Goal: Information Seeking & Learning: Learn about a topic

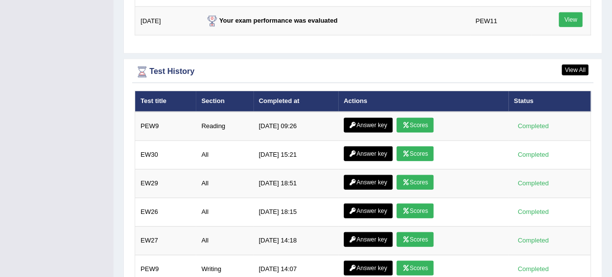
scroll to position [1331, 0]
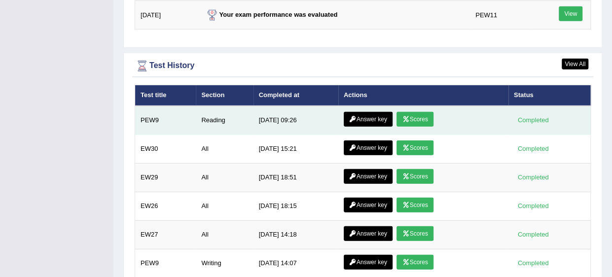
click at [375, 112] on link "Answer key" at bounding box center [368, 119] width 49 height 15
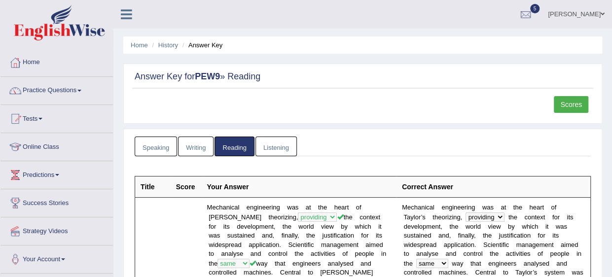
click at [571, 105] on link "Scores" at bounding box center [571, 104] width 35 height 17
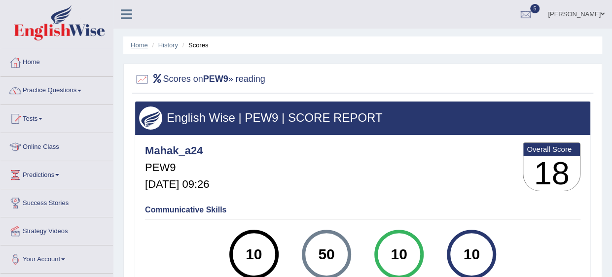
click at [135, 42] on link "Home" at bounding box center [139, 44] width 17 height 7
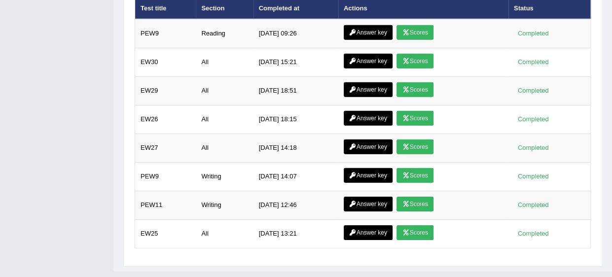
scroll to position [1380, 0]
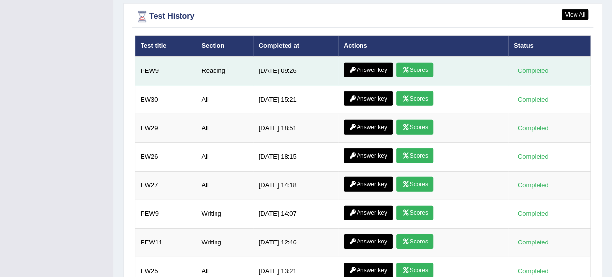
click at [373, 63] on link "Answer key" at bounding box center [368, 70] width 49 height 15
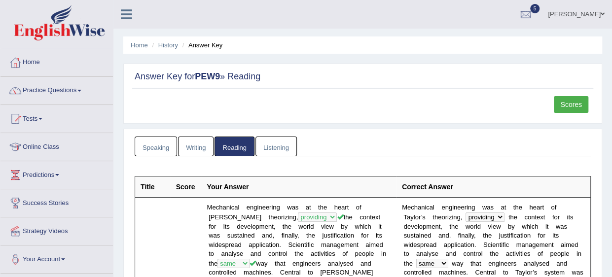
click at [269, 147] on link "Listening" at bounding box center [276, 147] width 41 height 20
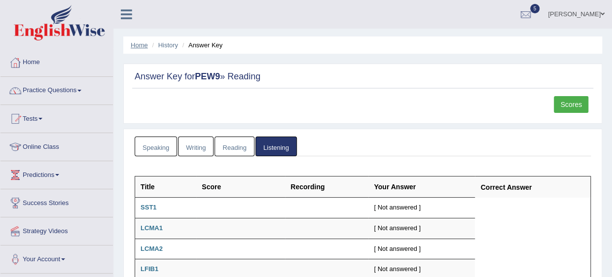
click at [139, 41] on link "Home" at bounding box center [139, 44] width 17 height 7
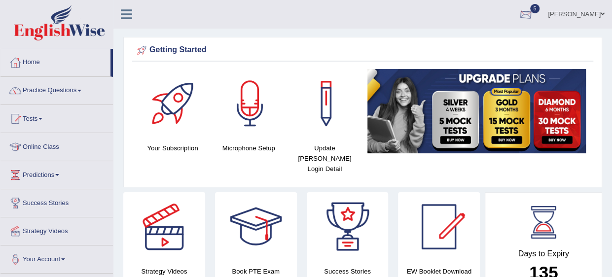
click at [533, 16] on div at bounding box center [525, 14] width 15 height 15
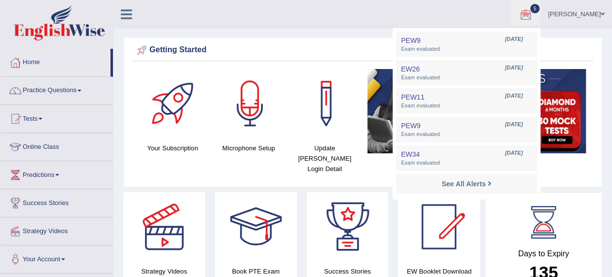
click at [426, 19] on ul "Mahak Ahuja Toggle navigation Username: Mahak_a24 Access Type: Online Subscript…" at bounding box center [437, 14] width 349 height 28
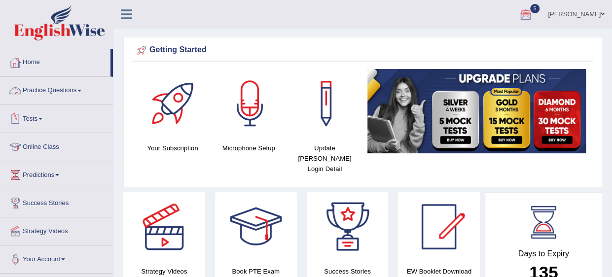
click at [35, 93] on link "Practice Questions" at bounding box center [56, 89] width 112 height 25
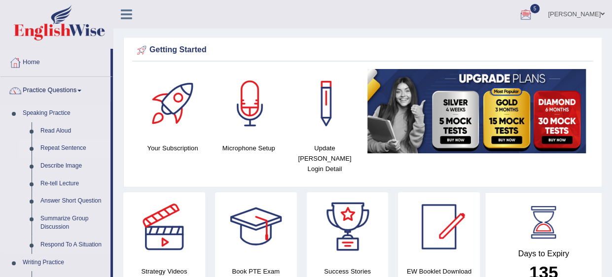
click at [45, 145] on link "Repeat Sentence" at bounding box center [73, 149] width 74 height 18
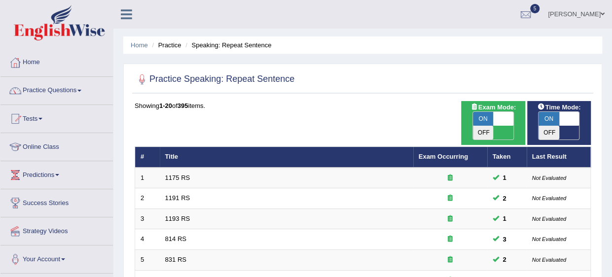
click at [45, 145] on link "Online Class" at bounding box center [56, 145] width 112 height 25
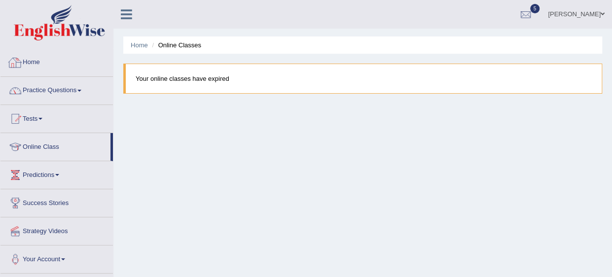
click at [42, 65] on link "Home" at bounding box center [56, 61] width 112 height 25
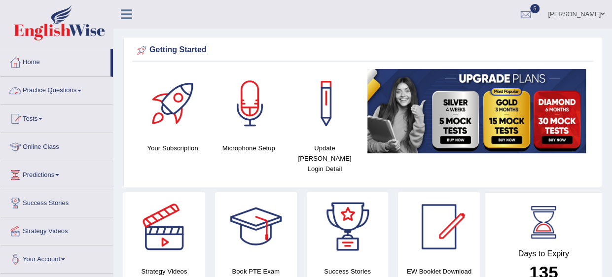
click at [38, 96] on link "Practice Questions" at bounding box center [56, 89] width 112 height 25
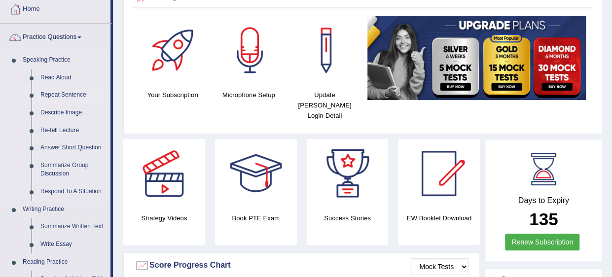
scroll to position [53, 0]
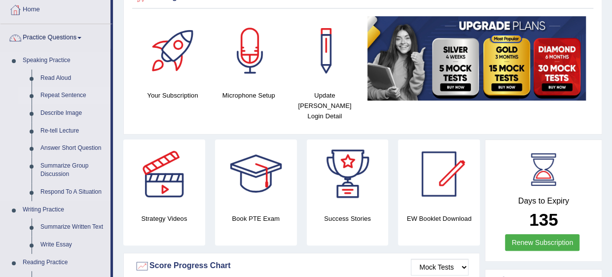
click at [64, 93] on link "Repeat Sentence" at bounding box center [73, 96] width 74 height 18
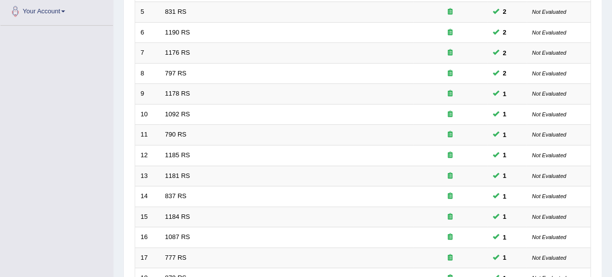
scroll to position [371, 0]
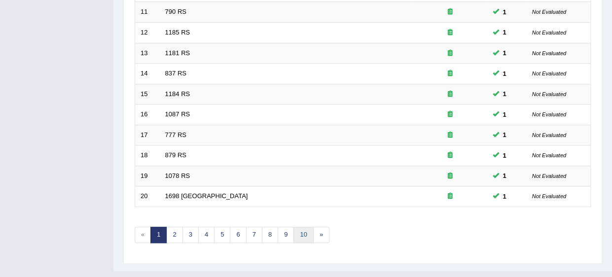
click at [302, 227] on link "10" at bounding box center [304, 235] width 20 height 16
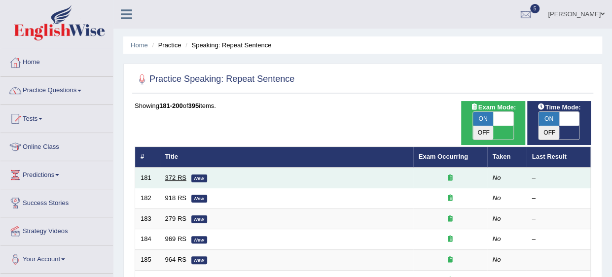
click at [168, 174] on link "372 RS" at bounding box center [175, 177] width 21 height 7
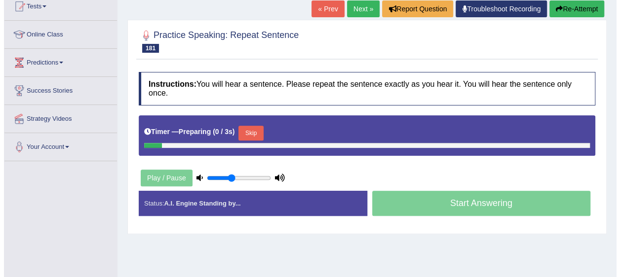
scroll to position [113, 0]
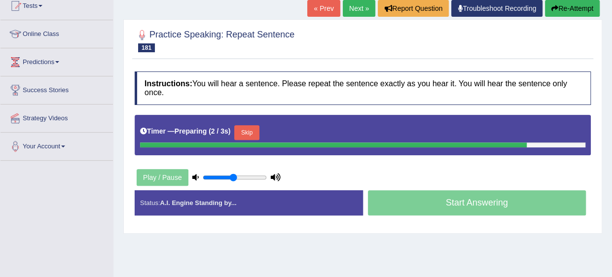
type input "0.5"
click at [234, 174] on input "range" at bounding box center [235, 178] width 64 height 8
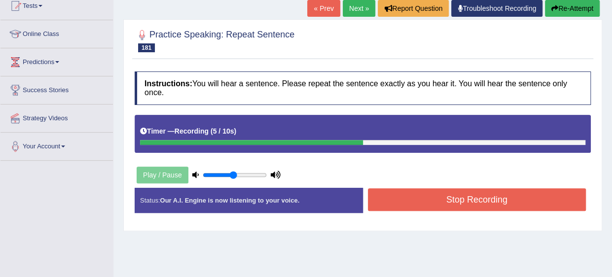
click at [503, 188] on button "Stop Recording" at bounding box center [477, 199] width 219 height 23
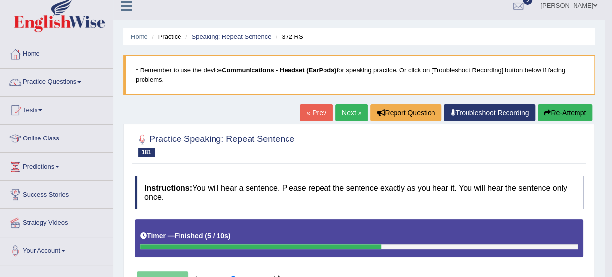
scroll to position [0, 0]
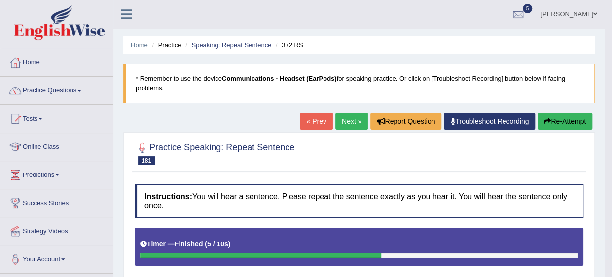
click at [340, 124] on link "Next »" at bounding box center [351, 121] width 33 height 17
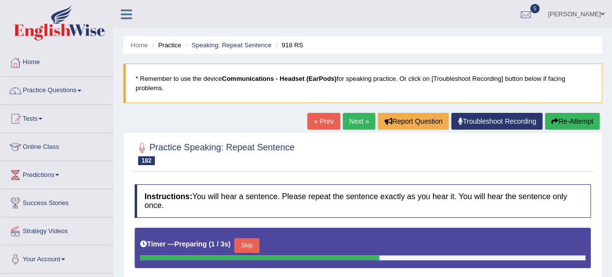
click at [252, 238] on button "Skip" at bounding box center [246, 245] width 25 height 15
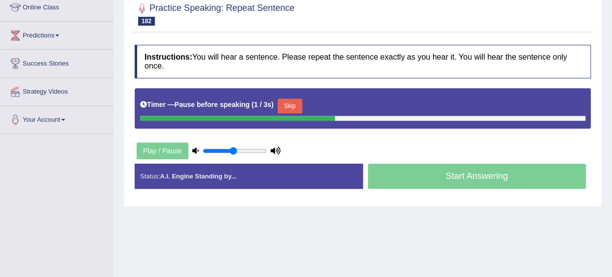
scroll to position [168, 0]
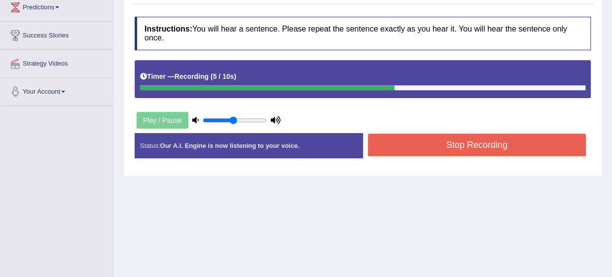
click at [452, 140] on button "Stop Recording" at bounding box center [477, 145] width 219 height 23
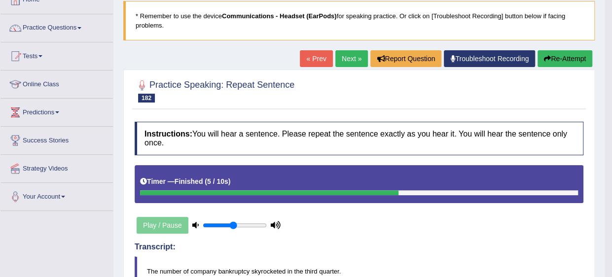
scroll to position [63, 0]
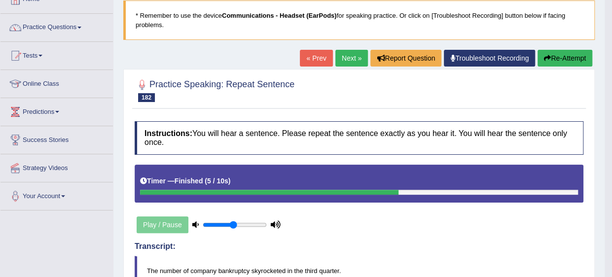
click at [349, 61] on link "Next »" at bounding box center [351, 58] width 33 height 17
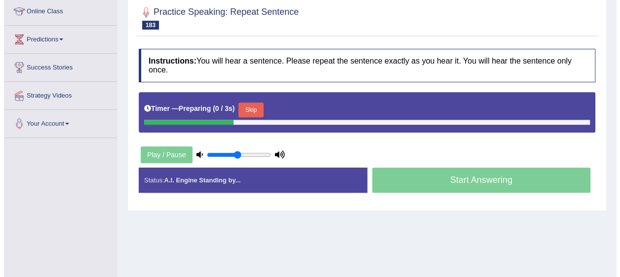
scroll to position [136, 0]
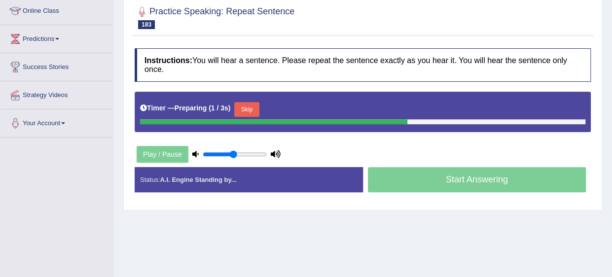
click at [246, 102] on button "Skip" at bounding box center [246, 109] width 25 height 15
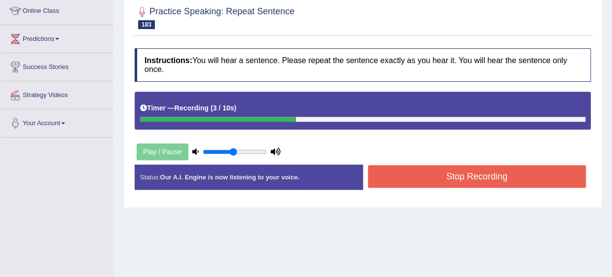
click at [450, 166] on button "Stop Recording" at bounding box center [477, 176] width 219 height 23
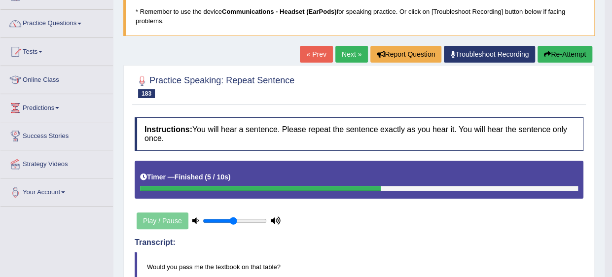
scroll to position [67, 0]
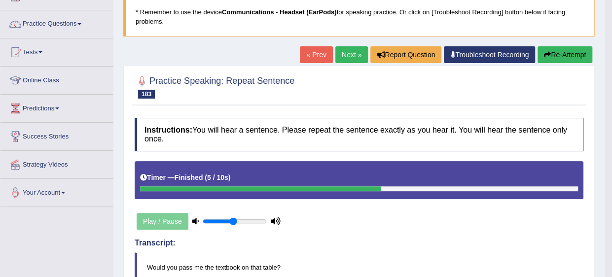
click at [342, 59] on link "Next »" at bounding box center [351, 54] width 33 height 17
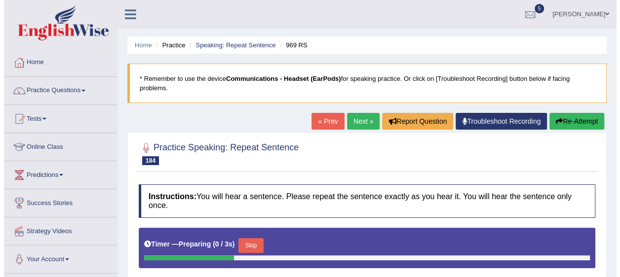
scroll to position [161, 0]
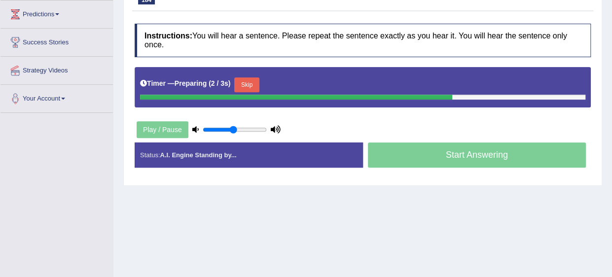
click at [244, 77] on button "Skip" at bounding box center [246, 84] width 25 height 15
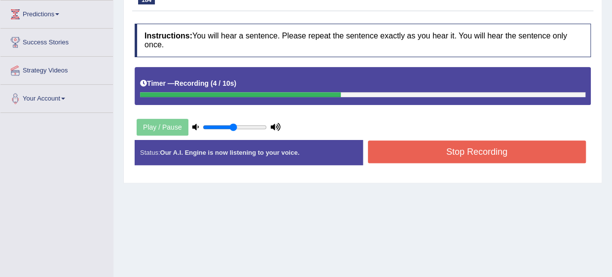
click at [435, 141] on button "Stop Recording" at bounding box center [477, 152] width 219 height 23
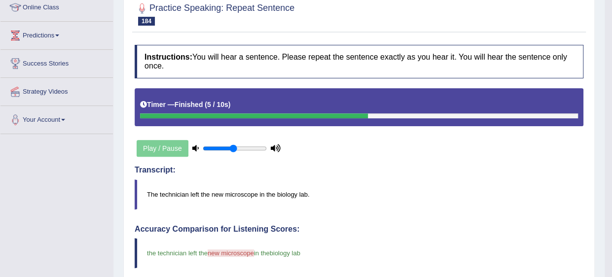
scroll to position [0, 0]
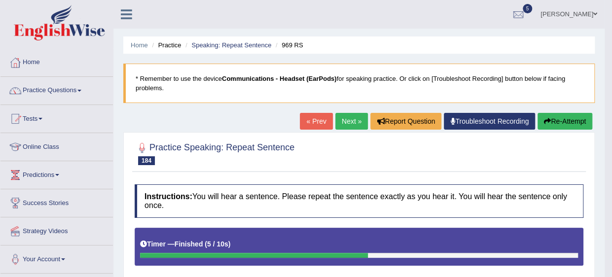
click at [343, 123] on link "Next »" at bounding box center [351, 121] width 33 height 17
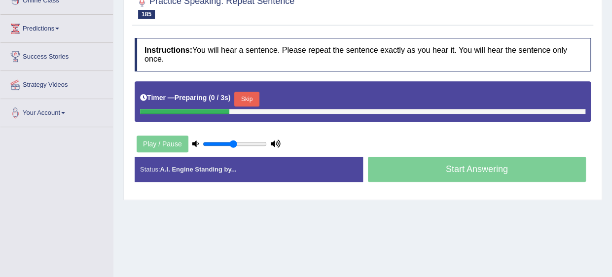
scroll to position [146, 0]
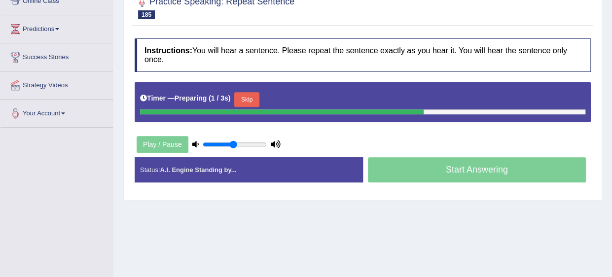
click at [249, 92] on button "Skip" at bounding box center [246, 99] width 25 height 15
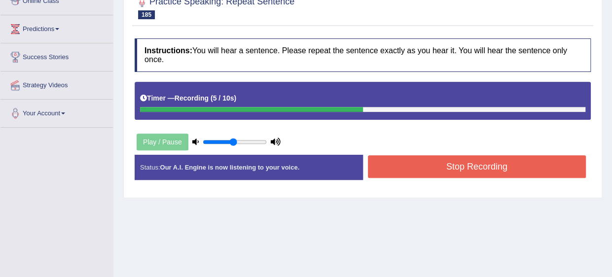
click at [396, 155] on button "Stop Recording" at bounding box center [477, 166] width 219 height 23
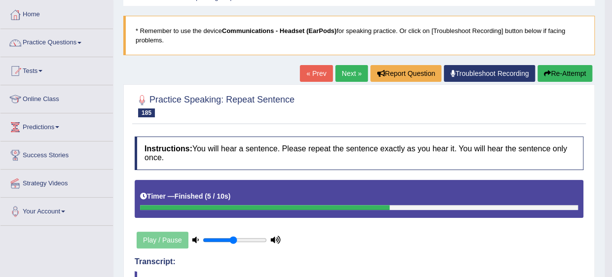
scroll to position [47, 0]
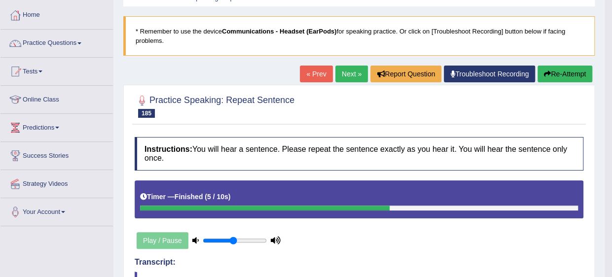
click at [350, 67] on link "Next »" at bounding box center [351, 74] width 33 height 17
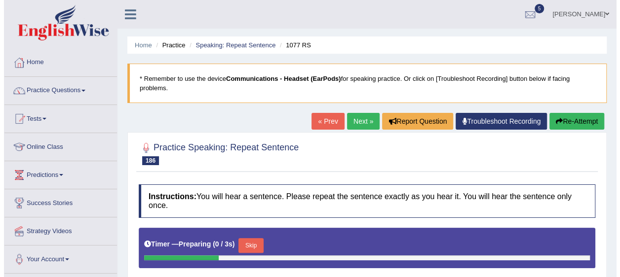
scroll to position [207, 0]
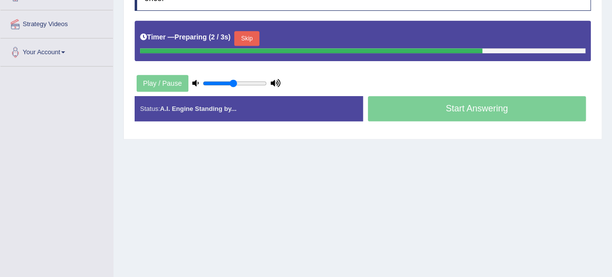
click at [245, 31] on button "Skip" at bounding box center [246, 38] width 25 height 15
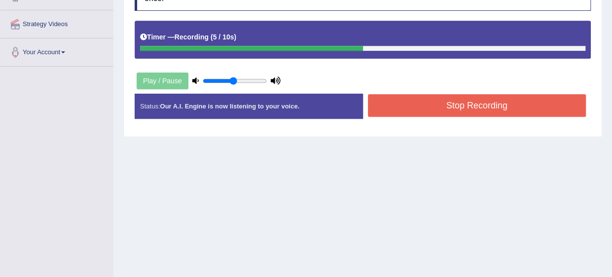
click at [391, 96] on button "Stop Recording" at bounding box center [477, 105] width 219 height 23
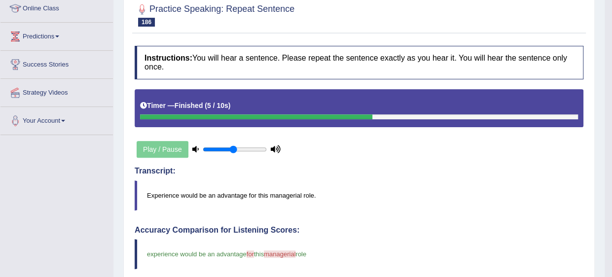
scroll to position [75, 0]
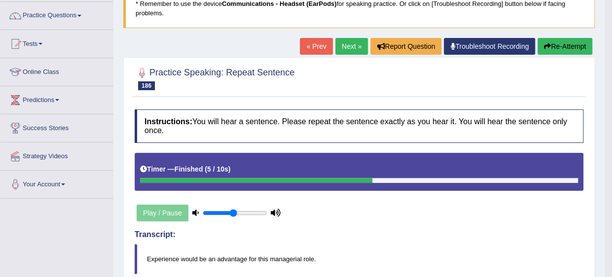
click at [349, 42] on link "Next »" at bounding box center [351, 46] width 33 height 17
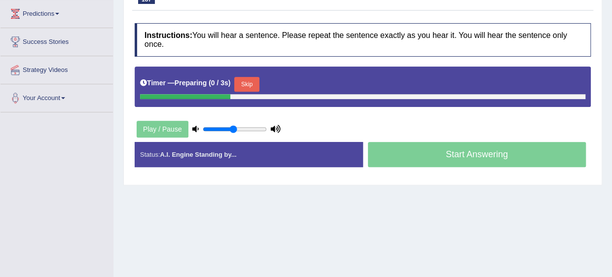
scroll to position [165, 0]
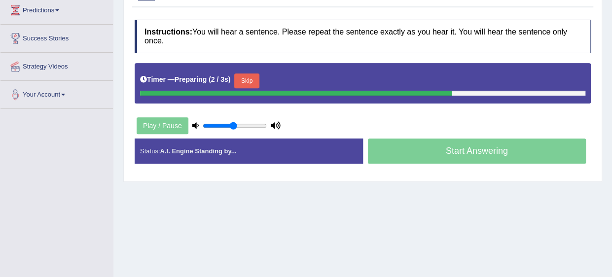
click at [234, 73] on button "Skip" at bounding box center [246, 80] width 25 height 15
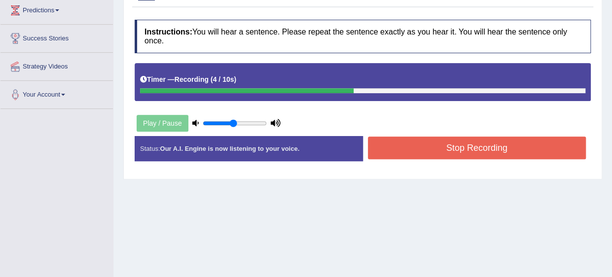
click at [413, 136] on div "Start Answering" at bounding box center [477, 136] width 228 height 0
click at [416, 139] on button "Stop Recording" at bounding box center [477, 148] width 219 height 23
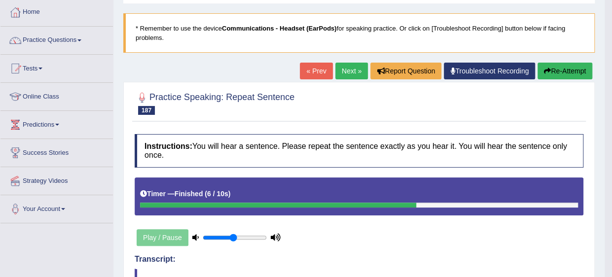
scroll to position [0, 0]
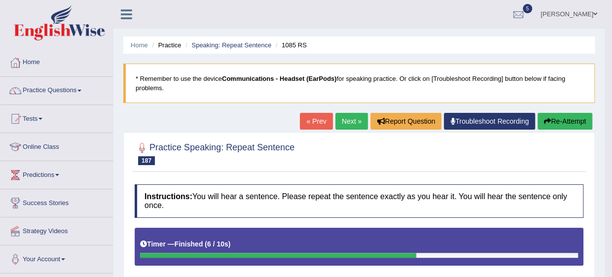
click at [341, 124] on link "Next »" at bounding box center [351, 121] width 33 height 17
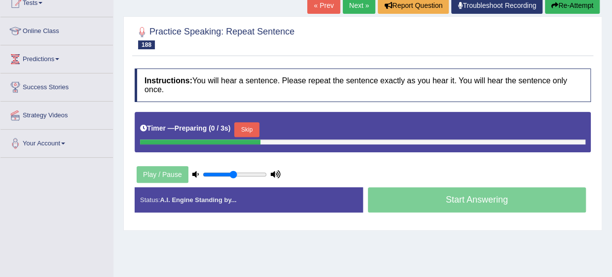
scroll to position [116, 0]
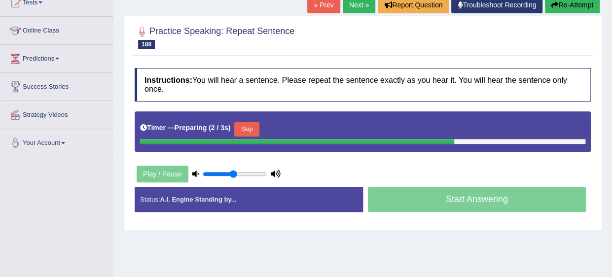
click at [256, 122] on button "Skip" at bounding box center [246, 129] width 25 height 15
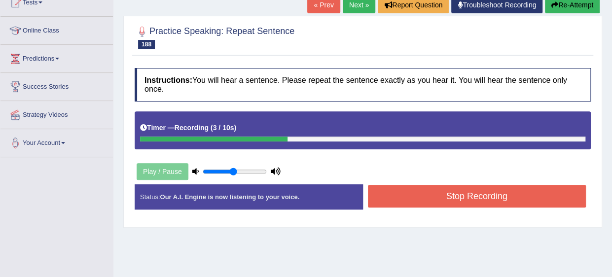
click at [392, 193] on button "Stop Recording" at bounding box center [477, 196] width 219 height 23
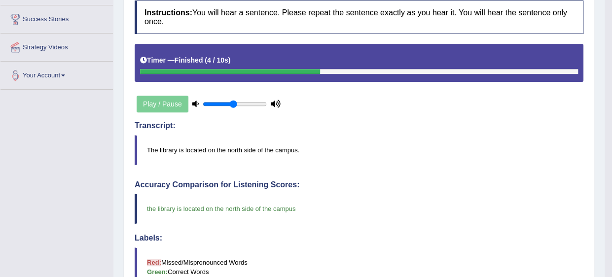
scroll to position [0, 0]
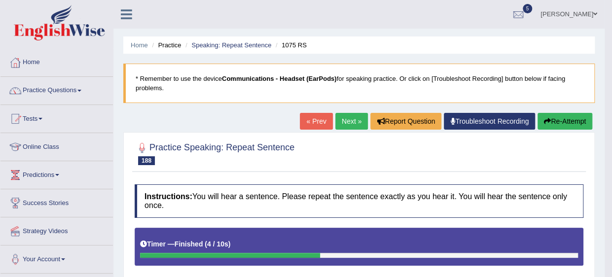
click at [353, 117] on link "Next »" at bounding box center [351, 121] width 33 height 17
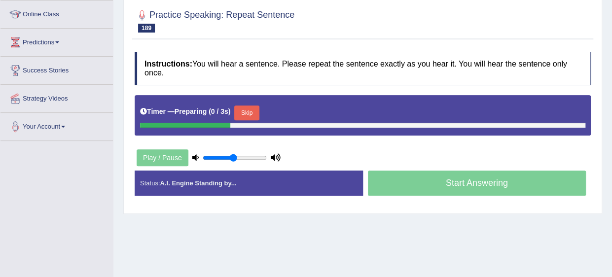
scroll to position [133, 0]
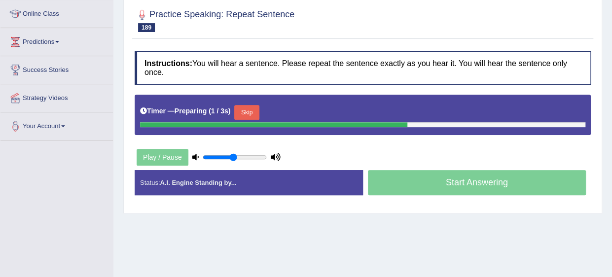
click at [250, 105] on button "Skip" at bounding box center [246, 112] width 25 height 15
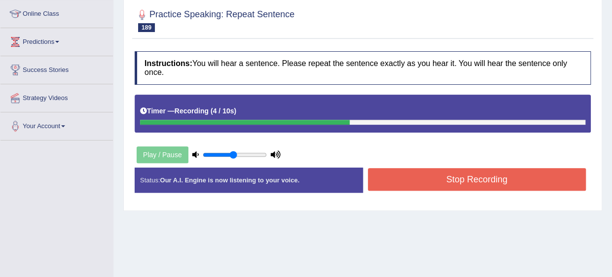
click at [384, 174] on button "Stop Recording" at bounding box center [477, 179] width 219 height 23
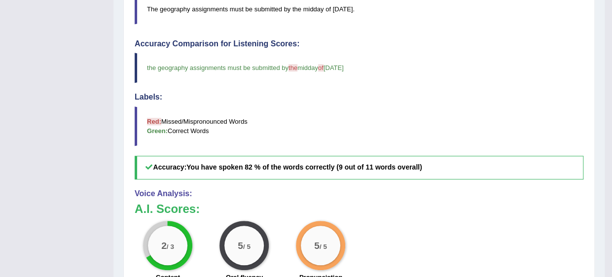
scroll to position [0, 0]
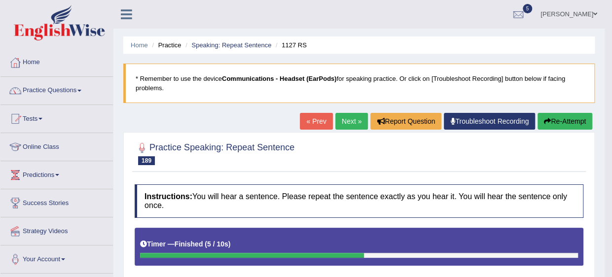
click at [343, 123] on link "Next »" at bounding box center [351, 121] width 33 height 17
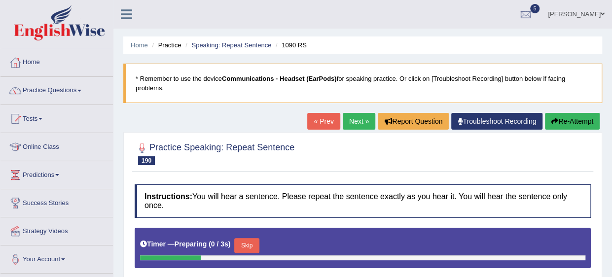
scroll to position [169, 0]
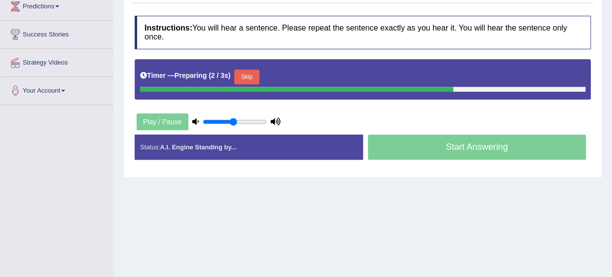
click at [244, 71] on button "Skip" at bounding box center [246, 77] width 25 height 15
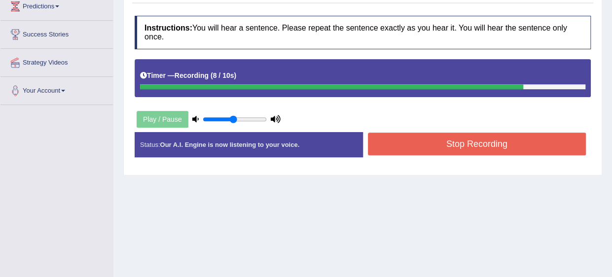
click at [402, 135] on button "Stop Recording" at bounding box center [477, 144] width 219 height 23
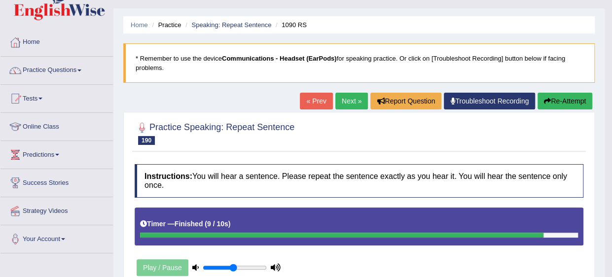
scroll to position [11, 0]
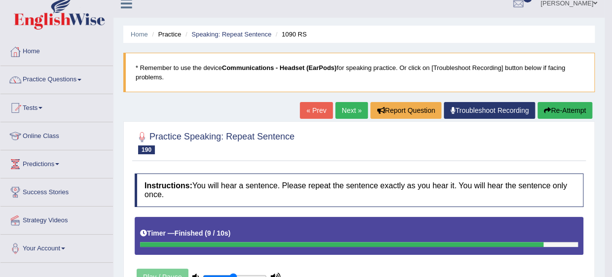
click at [349, 105] on link "Next »" at bounding box center [351, 110] width 33 height 17
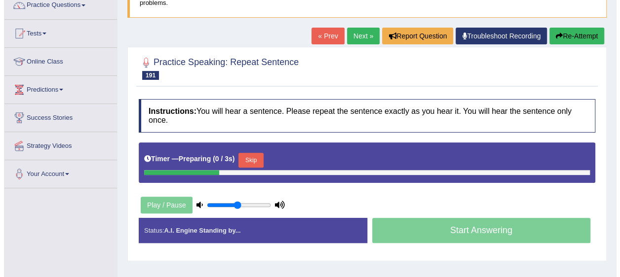
scroll to position [108, 0]
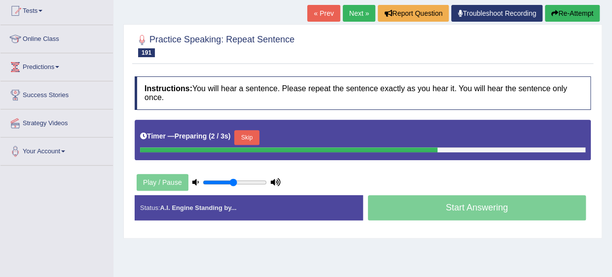
click at [242, 130] on button "Skip" at bounding box center [246, 137] width 25 height 15
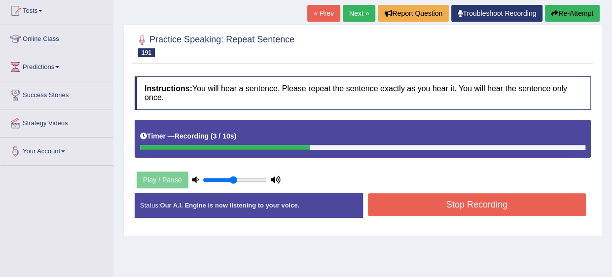
click at [430, 196] on button "Stop Recording" at bounding box center [477, 204] width 219 height 23
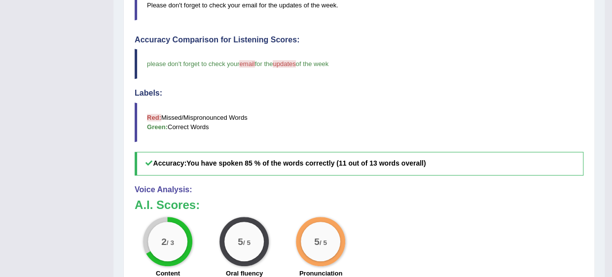
scroll to position [0, 0]
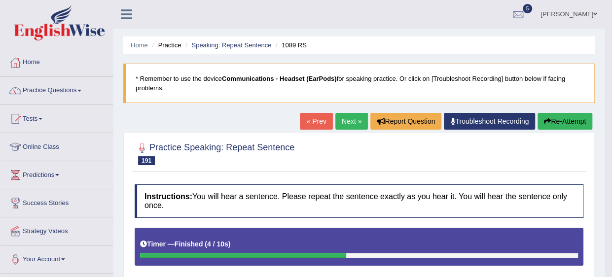
click at [354, 122] on link "Next »" at bounding box center [351, 121] width 33 height 17
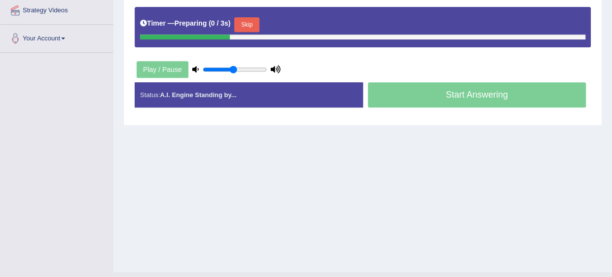
scroll to position [228, 0]
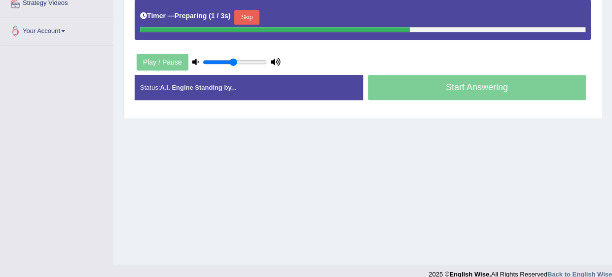
click at [242, 10] on button "Skip" at bounding box center [246, 17] width 25 height 15
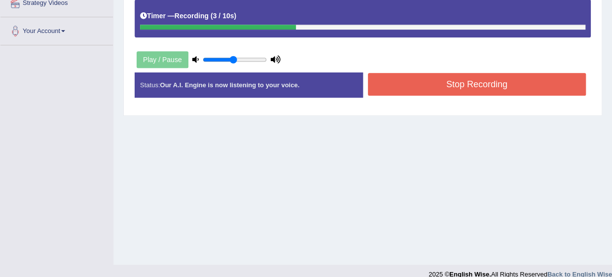
click at [402, 73] on button "Stop Recording" at bounding box center [477, 84] width 219 height 23
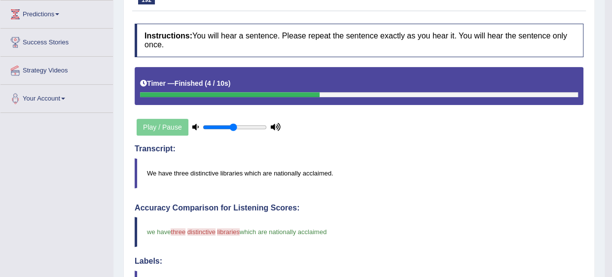
scroll to position [0, 0]
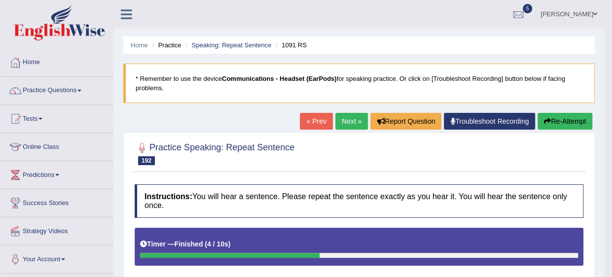
click at [357, 116] on link "Next »" at bounding box center [351, 121] width 33 height 17
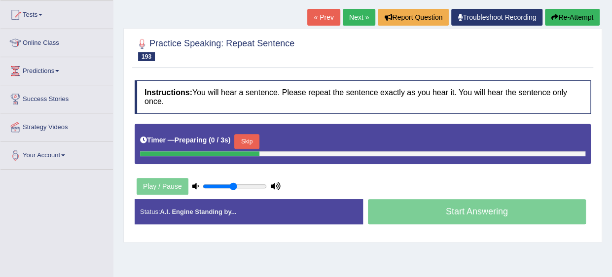
scroll to position [105, 0]
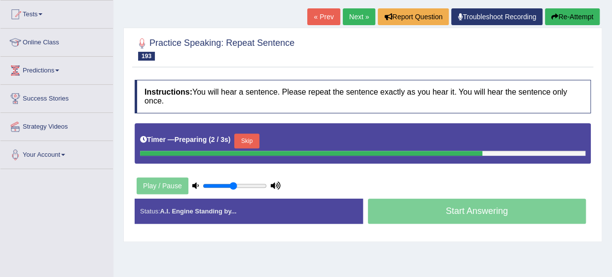
click at [242, 134] on button "Skip" at bounding box center [246, 141] width 25 height 15
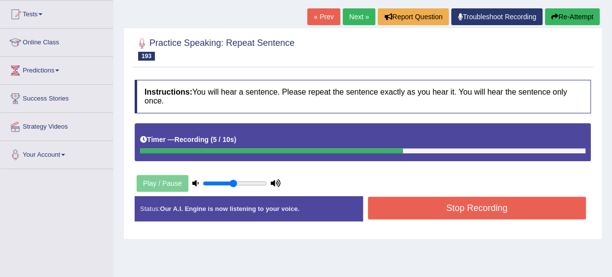
click at [408, 199] on button "Stop Recording" at bounding box center [477, 208] width 219 height 23
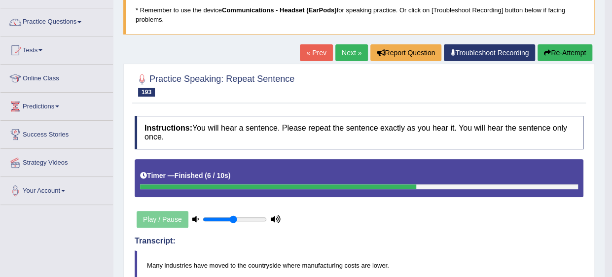
scroll to position [68, 0]
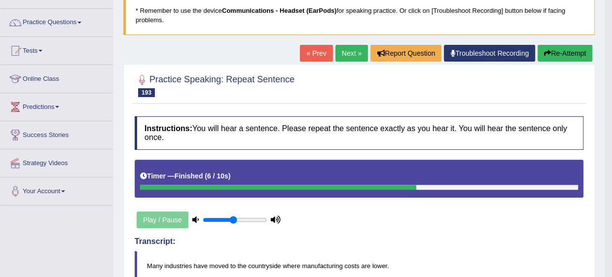
click at [348, 57] on link "Next »" at bounding box center [351, 53] width 33 height 17
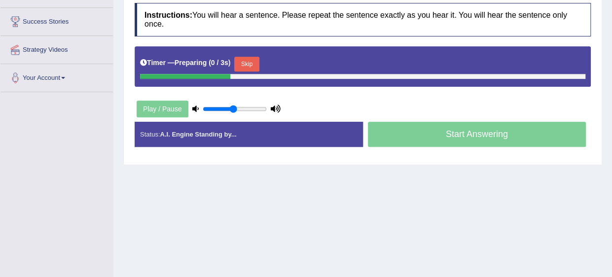
scroll to position [184, 0]
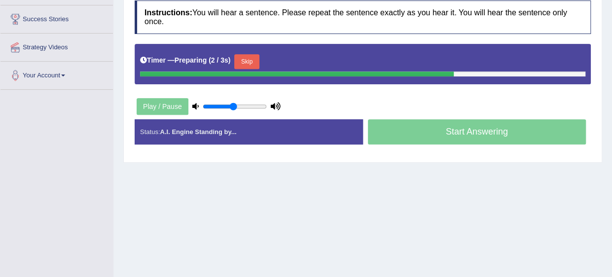
click at [245, 54] on button "Skip" at bounding box center [246, 61] width 25 height 15
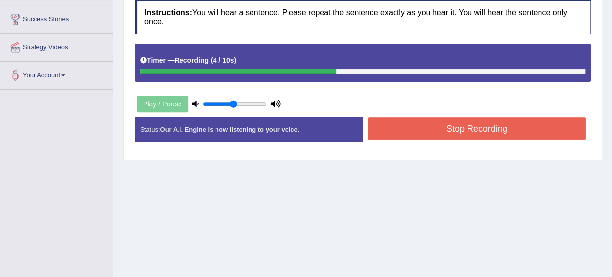
click at [402, 119] on button "Stop Recording" at bounding box center [477, 128] width 219 height 23
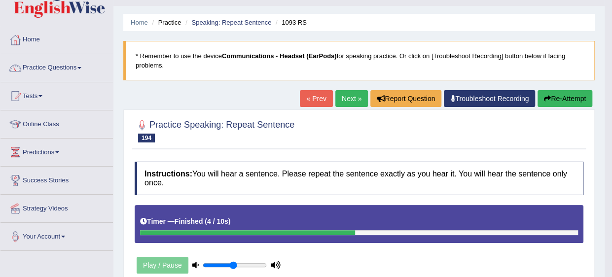
scroll to position [0, 0]
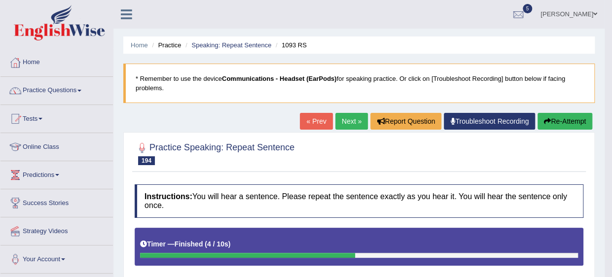
click at [335, 97] on blockquote "* Remember to use the device Communications - Headset (EarPods) for speaking pr…" at bounding box center [359, 83] width 472 height 39
click at [320, 116] on link "« Prev" at bounding box center [316, 121] width 33 height 17
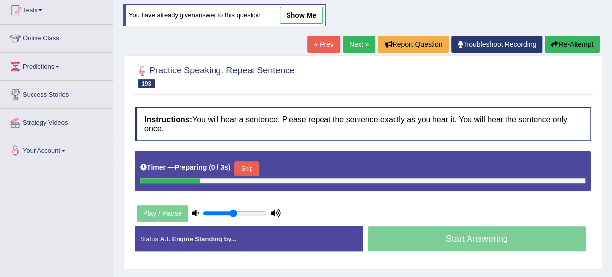
scroll to position [110, 0]
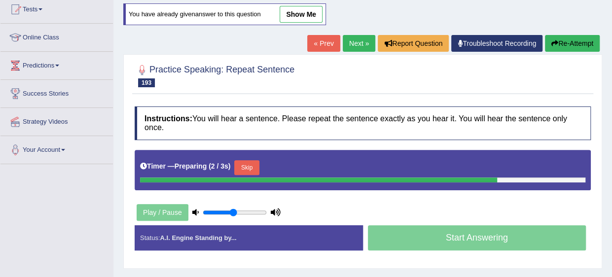
click at [248, 161] on button "Skip" at bounding box center [246, 167] width 25 height 15
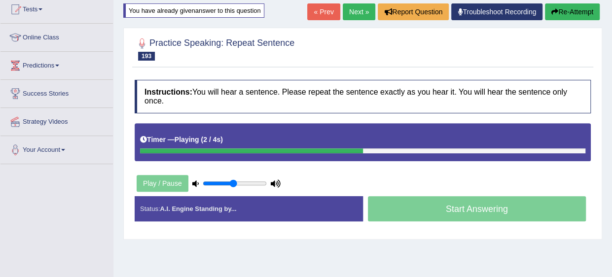
click at [353, 7] on link "Next »" at bounding box center [359, 11] width 33 height 17
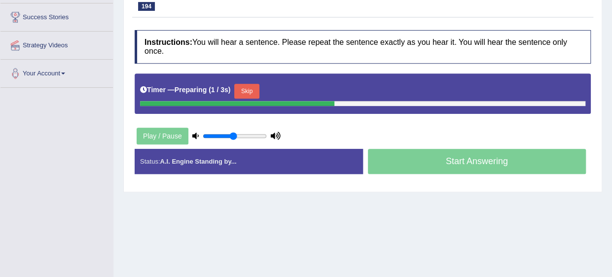
scroll to position [190, 0]
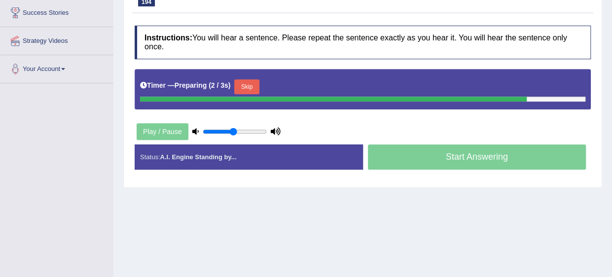
click at [240, 79] on button "Skip" at bounding box center [246, 86] width 25 height 15
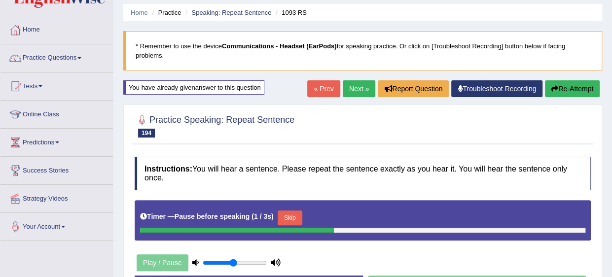
scroll to position [34, 0]
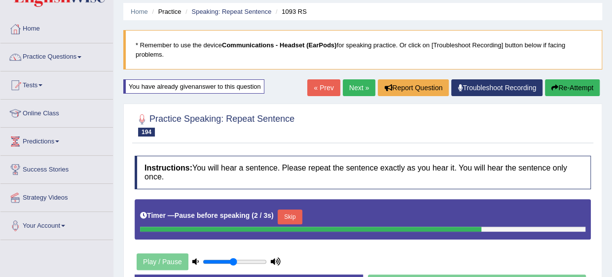
click at [353, 87] on link "Next »" at bounding box center [359, 87] width 33 height 17
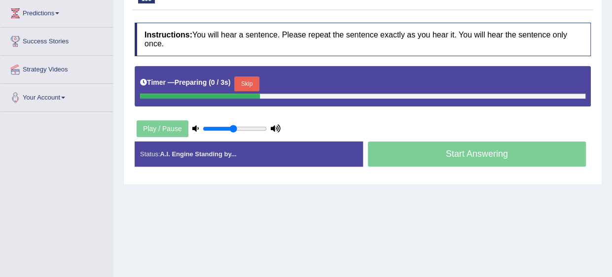
scroll to position [163, 0]
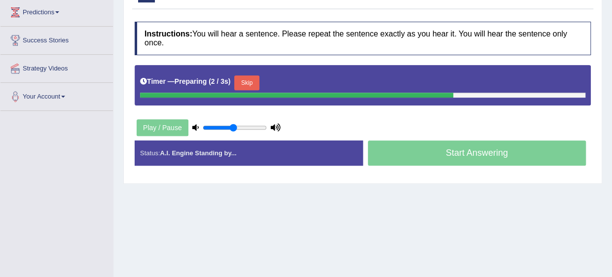
click at [249, 75] on button "Skip" at bounding box center [246, 82] width 25 height 15
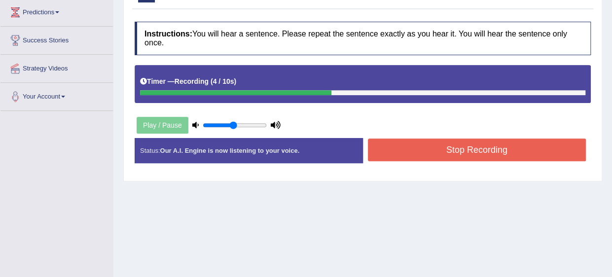
click at [391, 141] on button "Stop Recording" at bounding box center [477, 150] width 219 height 23
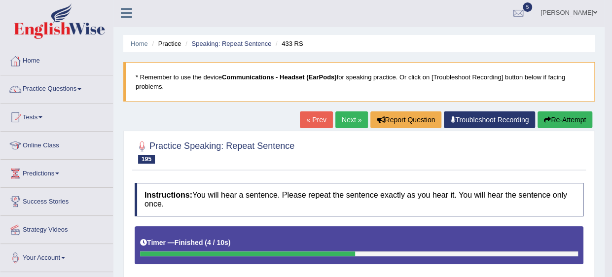
scroll to position [0, 0]
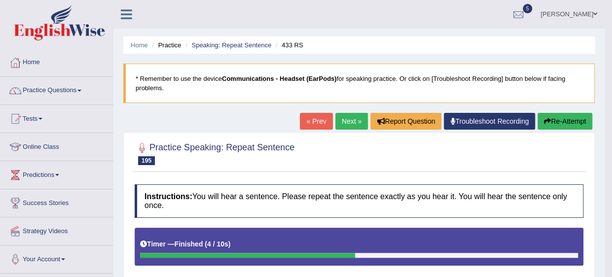
click at [349, 124] on link "Next »" at bounding box center [351, 121] width 33 height 17
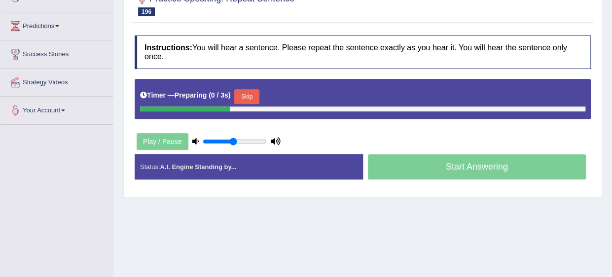
scroll to position [150, 0]
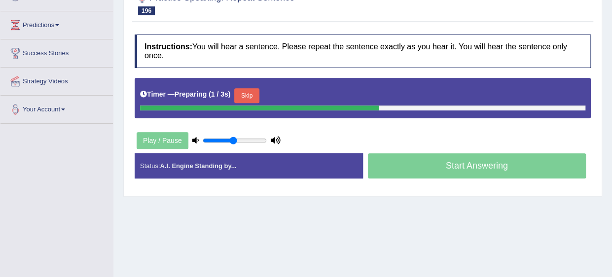
click at [242, 88] on button "Skip" at bounding box center [246, 95] width 25 height 15
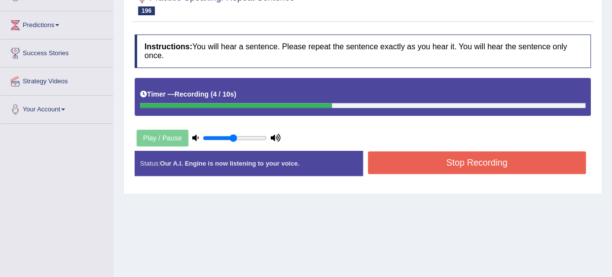
click at [435, 155] on button "Stop Recording" at bounding box center [477, 162] width 219 height 23
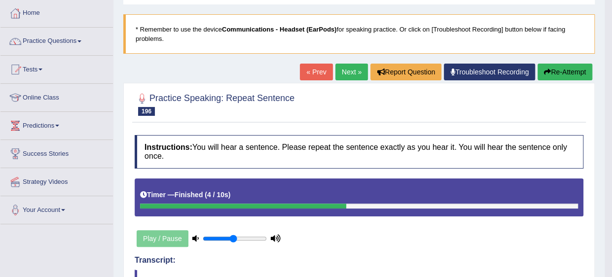
scroll to position [0, 0]
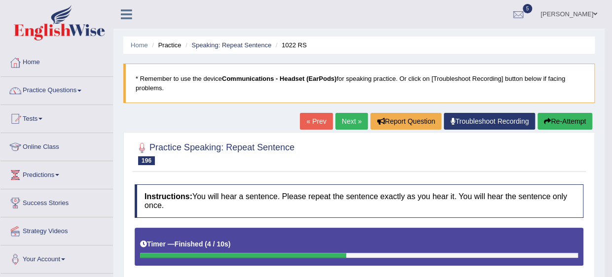
click at [356, 121] on link "Next »" at bounding box center [351, 121] width 33 height 17
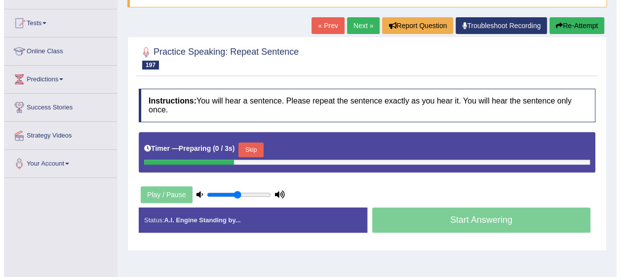
scroll to position [97, 0]
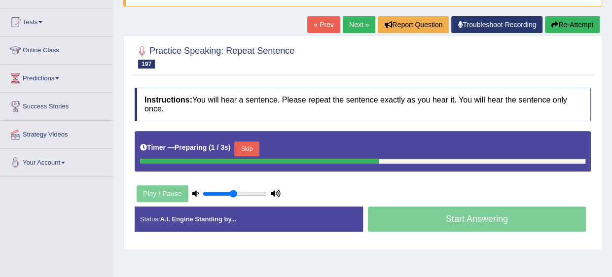
click at [252, 142] on button "Skip" at bounding box center [246, 149] width 25 height 15
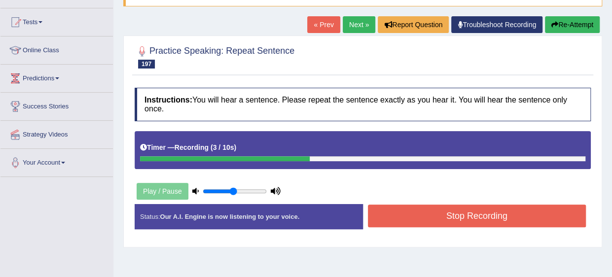
click at [441, 205] on button "Stop Recording" at bounding box center [477, 216] width 219 height 23
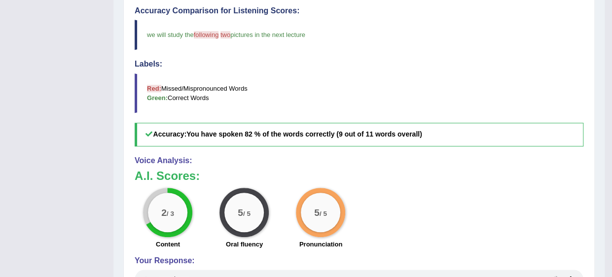
scroll to position [0, 0]
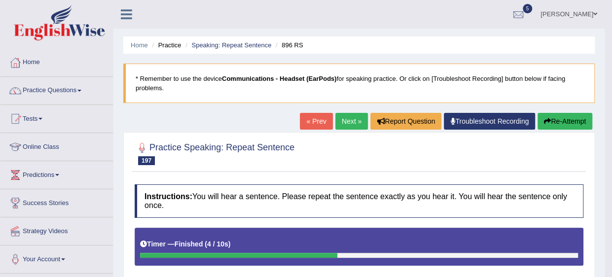
click at [348, 120] on link "Next »" at bounding box center [351, 121] width 33 height 17
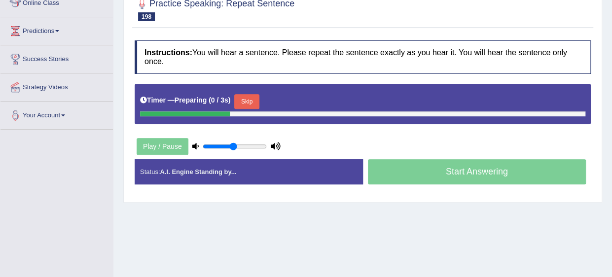
scroll to position [145, 0]
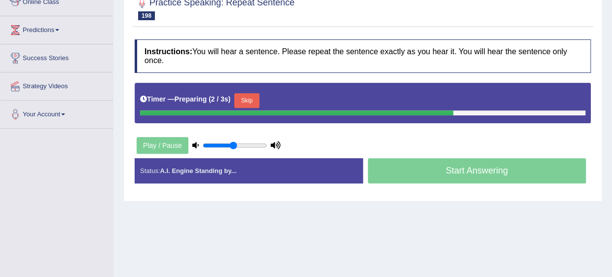
drag, startPoint x: 249, startPoint y: 98, endPoint x: 247, endPoint y: 85, distance: 12.9
click at [247, 93] on div "Skip" at bounding box center [246, 101] width 25 height 17
click at [247, 93] on button "Skip" at bounding box center [246, 100] width 25 height 15
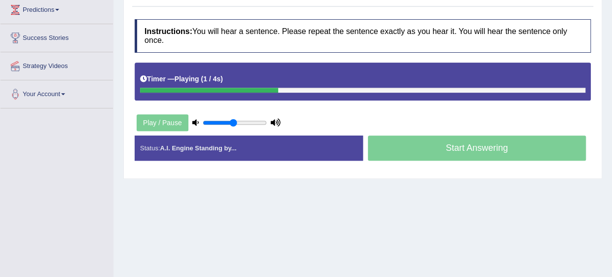
scroll to position [167, 0]
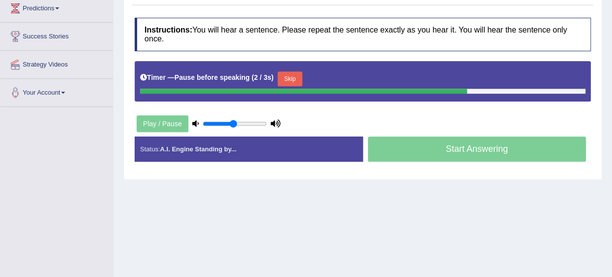
click at [285, 72] on button "Skip" at bounding box center [290, 79] width 25 height 15
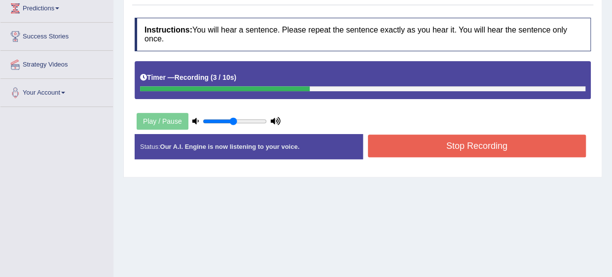
click at [406, 135] on button "Stop Recording" at bounding box center [477, 146] width 219 height 23
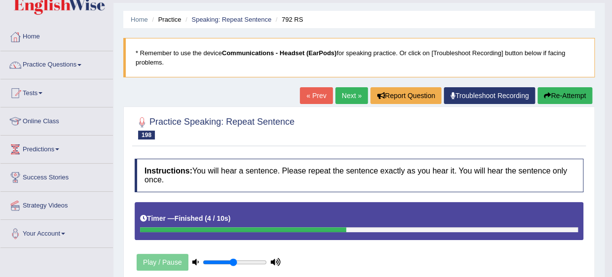
scroll to position [16, 0]
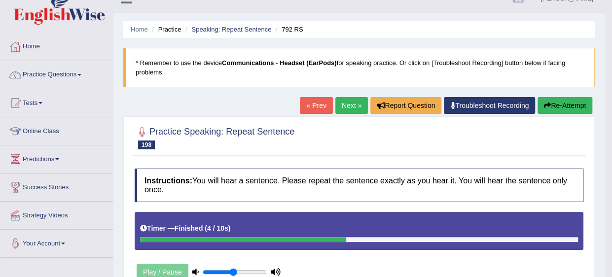
click at [345, 103] on link "Next »" at bounding box center [351, 105] width 33 height 17
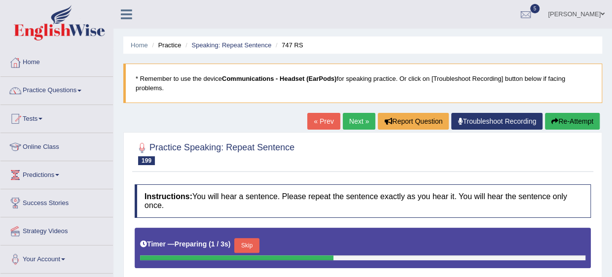
click at [246, 238] on button "Skip" at bounding box center [246, 245] width 25 height 15
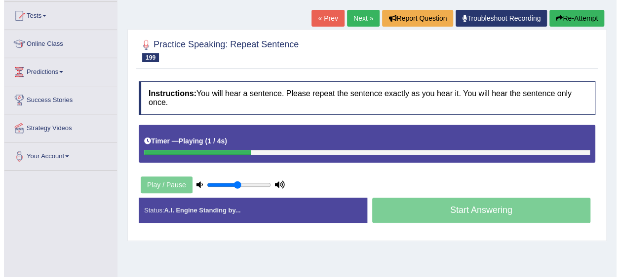
scroll to position [104, 0]
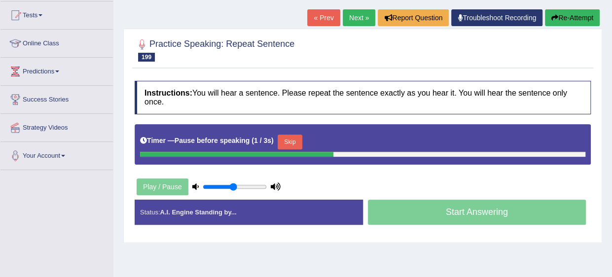
click at [282, 135] on button "Skip" at bounding box center [290, 142] width 25 height 15
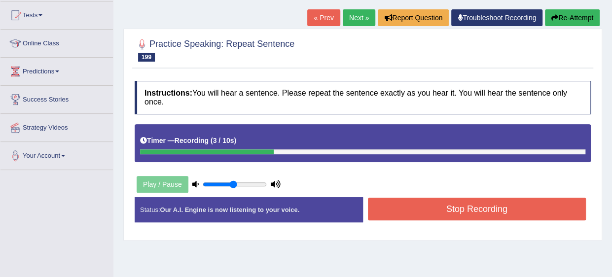
click at [421, 198] on button "Stop Recording" at bounding box center [477, 209] width 219 height 23
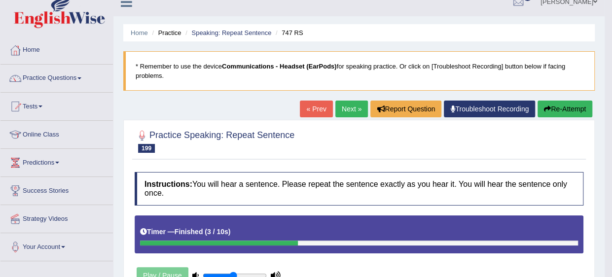
scroll to position [0, 0]
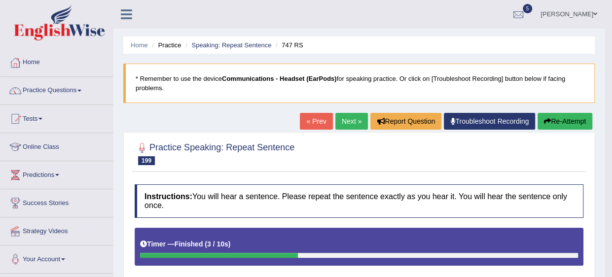
click at [354, 118] on link "Next »" at bounding box center [351, 121] width 33 height 17
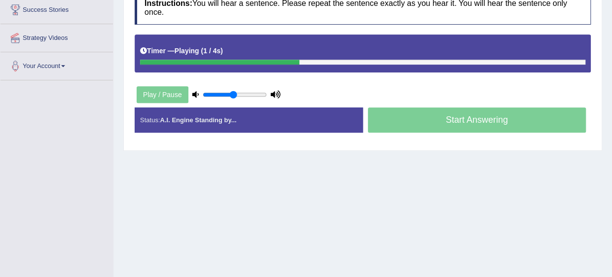
scroll to position [194, 0]
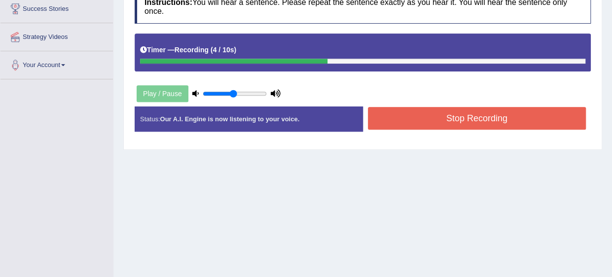
click at [472, 107] on button "Stop Recording" at bounding box center [477, 118] width 219 height 23
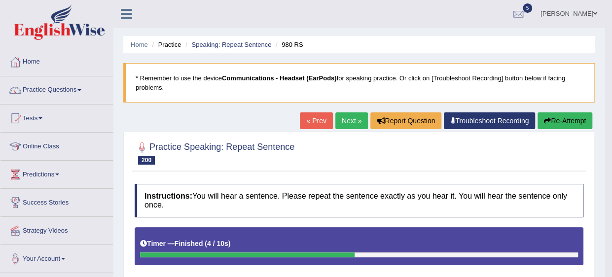
scroll to position [0, 0]
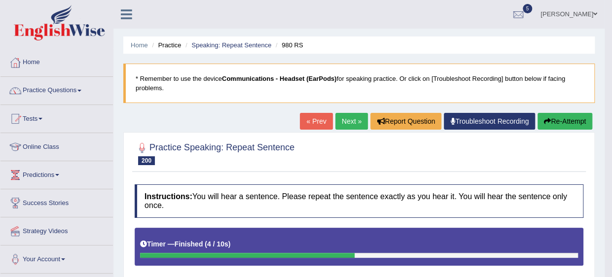
click at [352, 116] on link "Next »" at bounding box center [351, 121] width 33 height 17
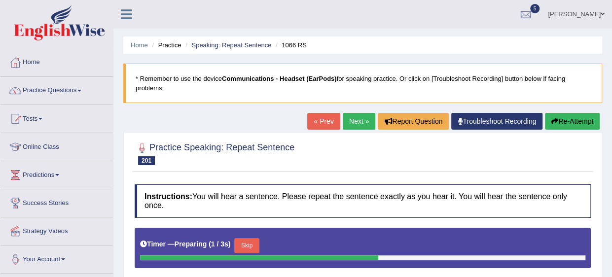
click at [243, 238] on button "Skip" at bounding box center [246, 245] width 25 height 15
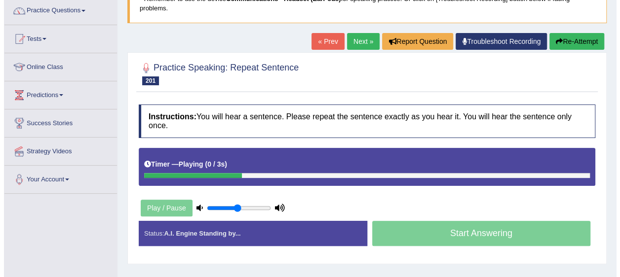
scroll to position [81, 0]
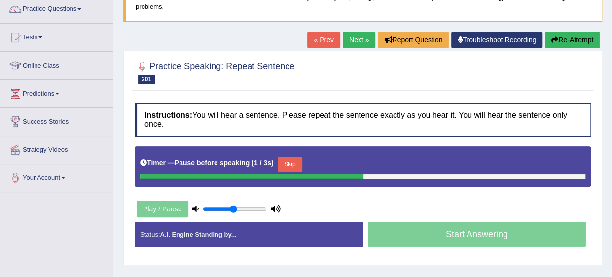
click at [280, 157] on button "Skip" at bounding box center [290, 164] width 25 height 15
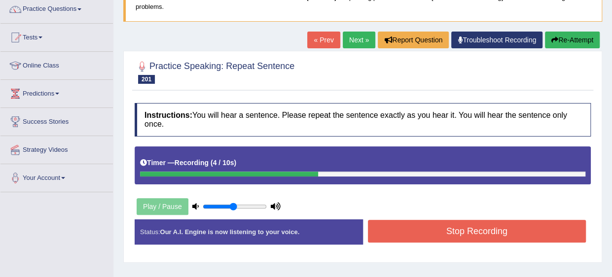
click at [399, 220] on button "Stop Recording" at bounding box center [477, 231] width 219 height 23
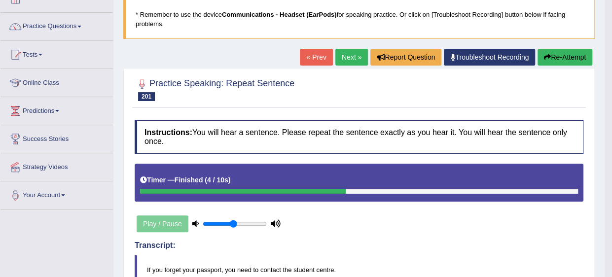
scroll to position [0, 0]
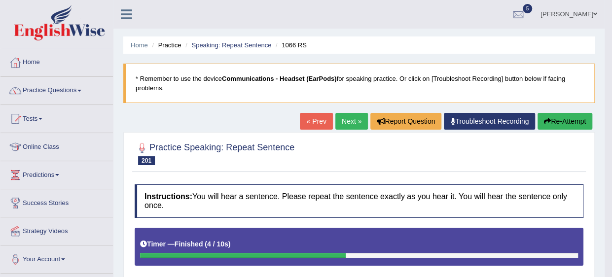
click at [344, 119] on link "Next »" at bounding box center [351, 121] width 33 height 17
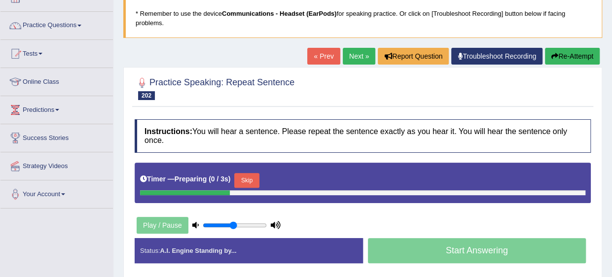
scroll to position [66, 0]
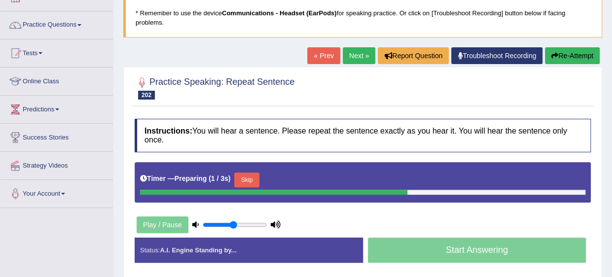
click at [246, 173] on button "Skip" at bounding box center [246, 180] width 25 height 15
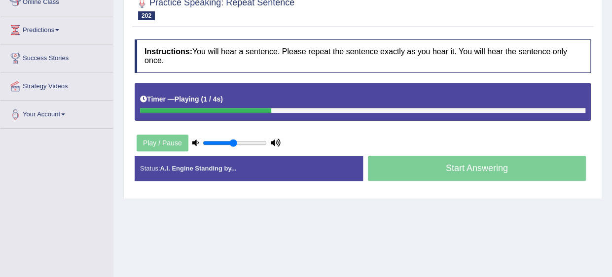
scroll to position [146, 0]
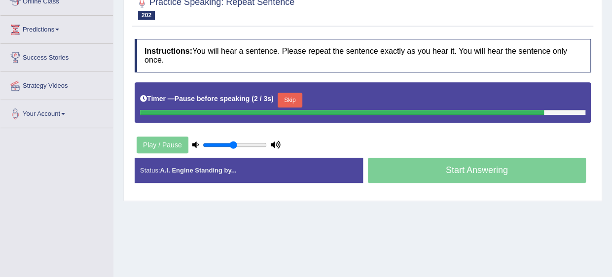
click at [285, 93] on button "Skip" at bounding box center [290, 100] width 25 height 15
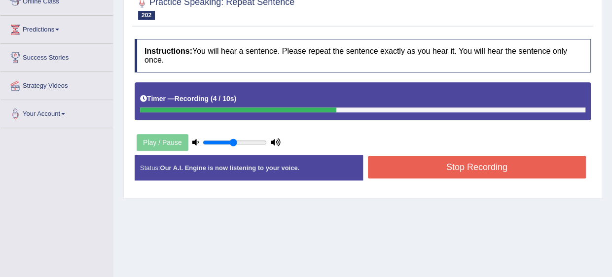
click at [404, 156] on button "Stop Recording" at bounding box center [477, 167] width 219 height 23
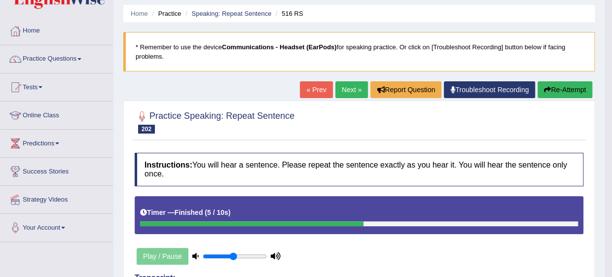
scroll to position [47, 0]
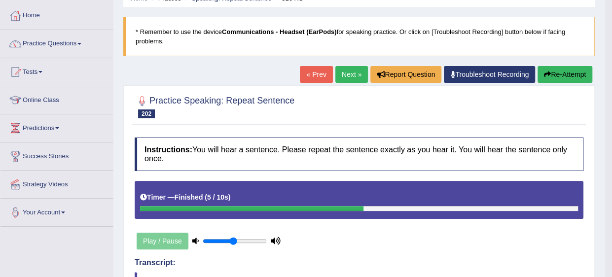
click at [343, 72] on link "Next »" at bounding box center [351, 74] width 33 height 17
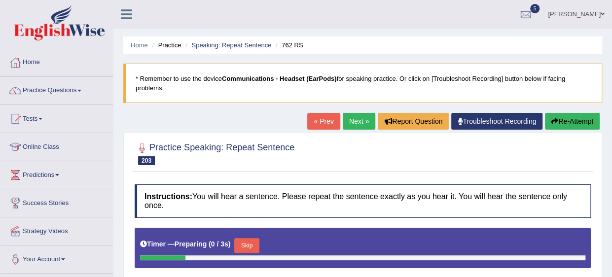
scroll to position [86, 0]
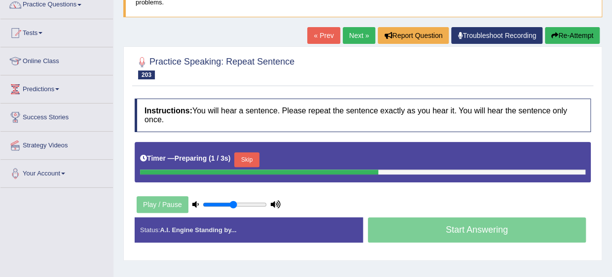
click at [248, 152] on button "Skip" at bounding box center [246, 159] width 25 height 15
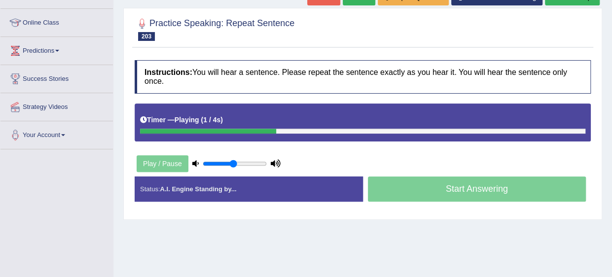
scroll to position [125, 0]
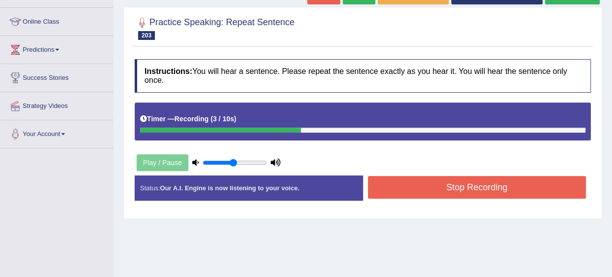
click at [399, 179] on button "Stop Recording" at bounding box center [477, 187] width 219 height 23
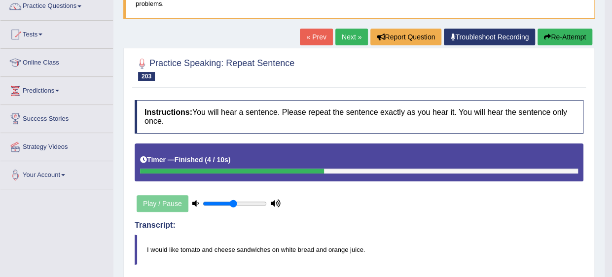
scroll to position [85, 0]
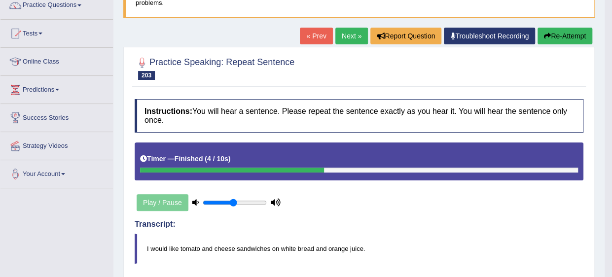
click at [343, 36] on link "Next »" at bounding box center [351, 36] width 33 height 17
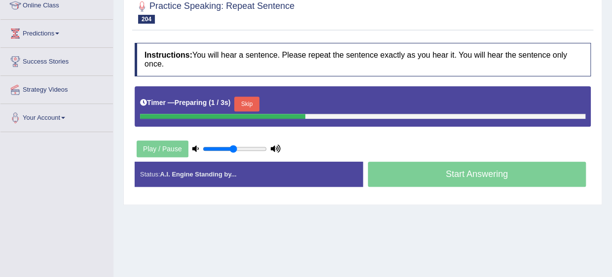
scroll to position [142, 0]
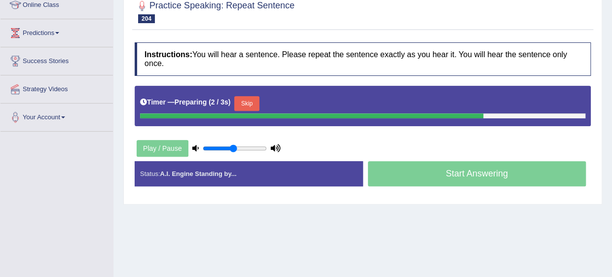
click at [247, 96] on button "Skip" at bounding box center [246, 103] width 25 height 15
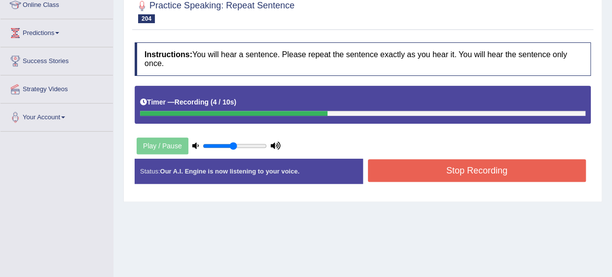
click at [399, 159] on button "Stop Recording" at bounding box center [477, 170] width 219 height 23
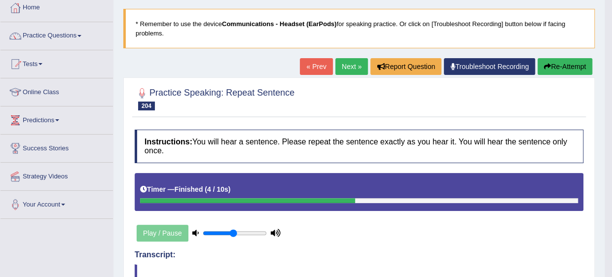
scroll to position [52, 0]
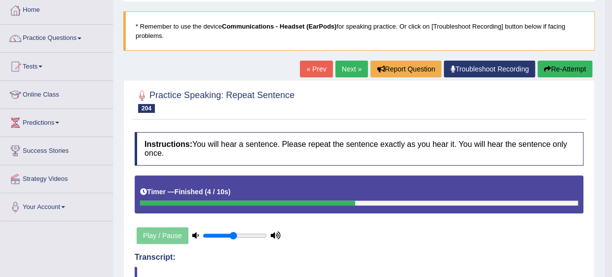
click at [343, 64] on link "Next »" at bounding box center [351, 69] width 33 height 17
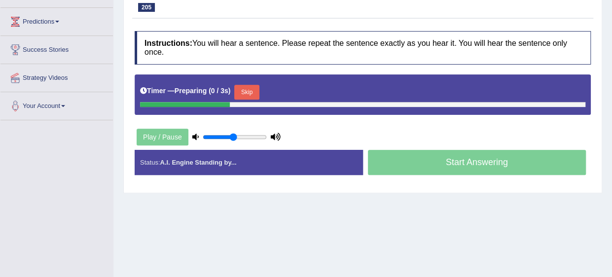
scroll to position [154, 0]
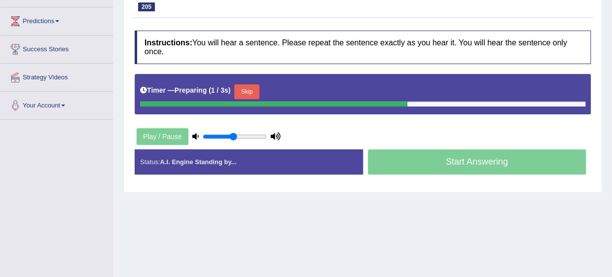
click at [243, 84] on button "Skip" at bounding box center [246, 91] width 25 height 15
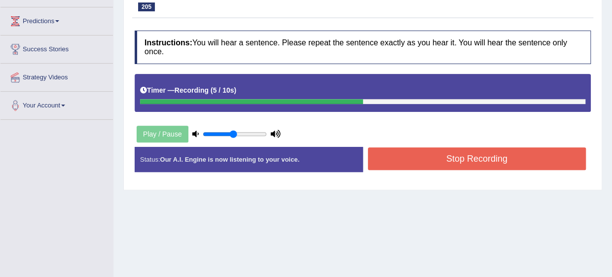
click at [392, 147] on button "Stop Recording" at bounding box center [477, 158] width 219 height 23
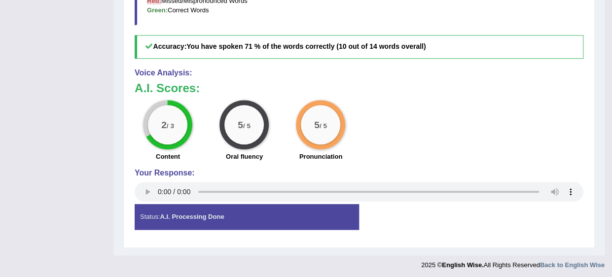
scroll to position [0, 0]
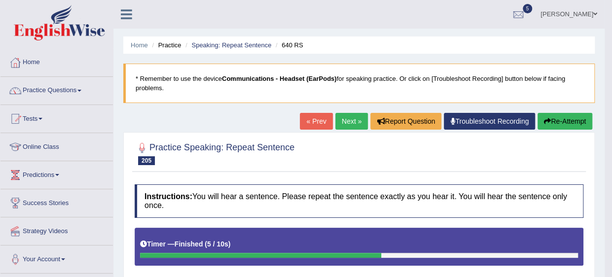
click at [350, 119] on link "Next »" at bounding box center [351, 121] width 33 height 17
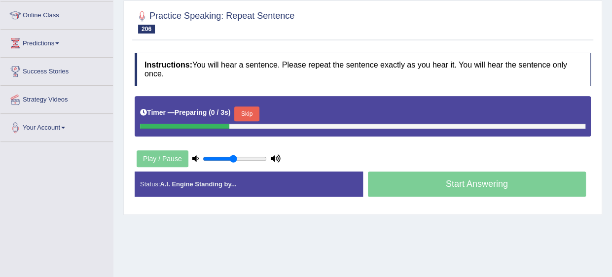
scroll to position [132, 0]
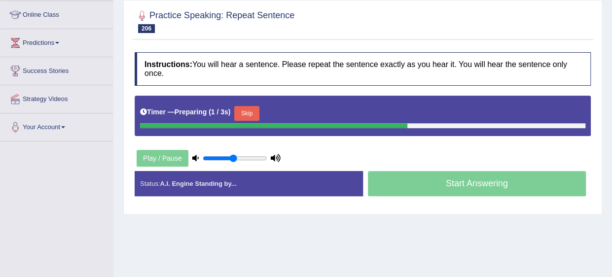
click at [245, 106] on button "Skip" at bounding box center [246, 113] width 25 height 15
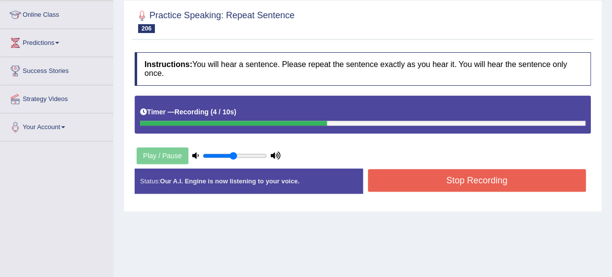
click at [432, 172] on button "Stop Recording" at bounding box center [477, 180] width 219 height 23
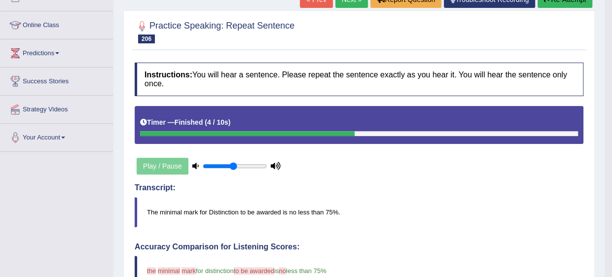
scroll to position [103, 0]
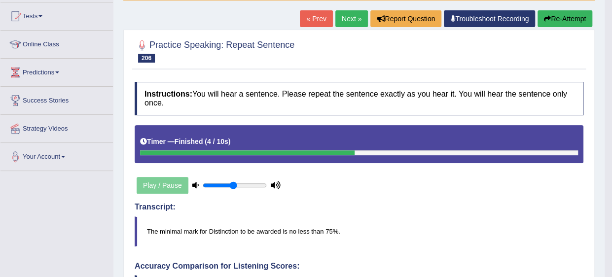
click at [352, 14] on link "Next »" at bounding box center [351, 18] width 33 height 17
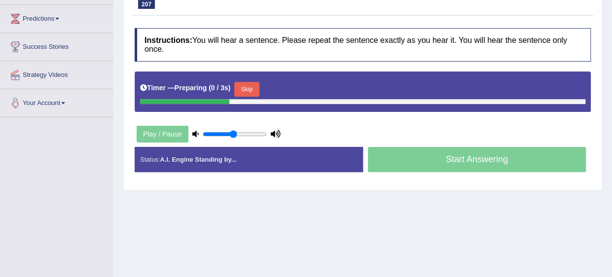
scroll to position [157, 0]
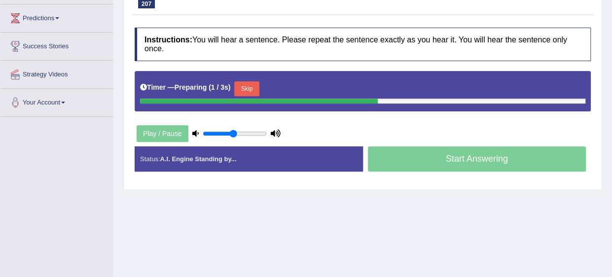
click at [250, 81] on button "Skip" at bounding box center [246, 88] width 25 height 15
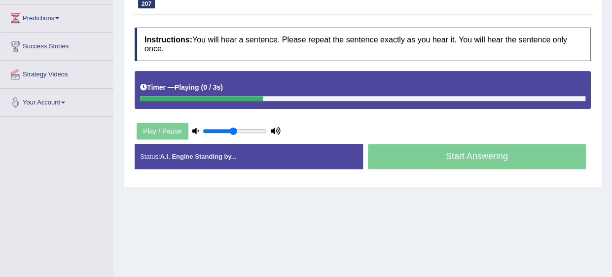
scroll to position [191, 0]
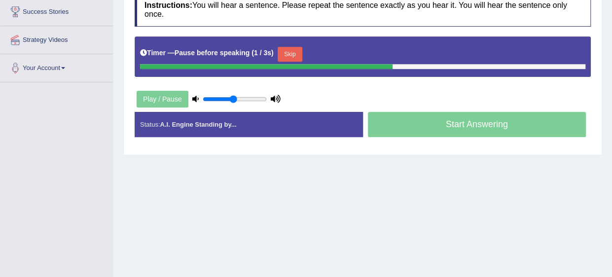
click at [285, 47] on button "Skip" at bounding box center [290, 54] width 25 height 15
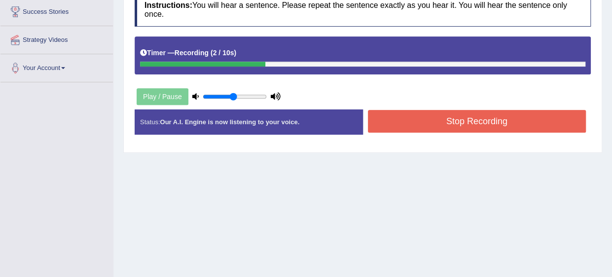
click at [374, 110] on button "Stop Recording" at bounding box center [477, 121] width 219 height 23
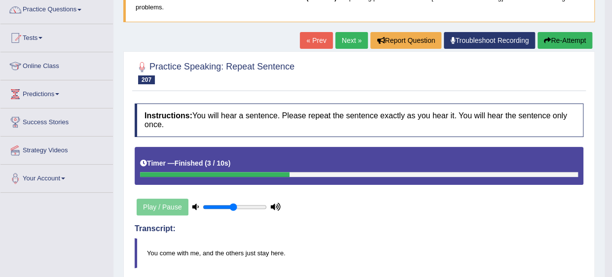
scroll to position [80, 0]
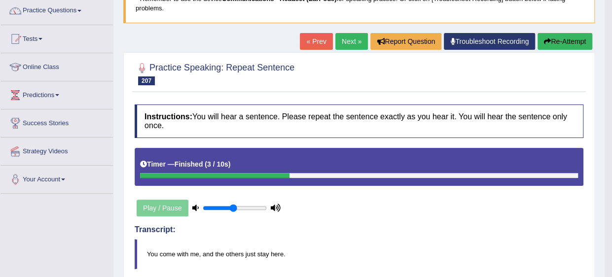
click at [347, 43] on link "Next »" at bounding box center [351, 41] width 33 height 17
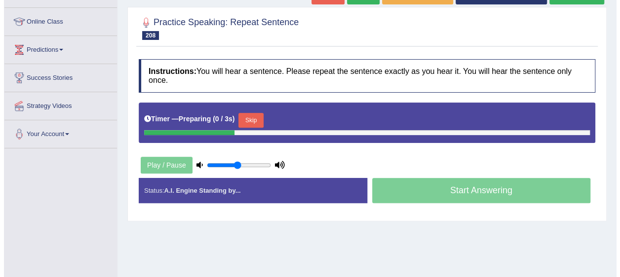
scroll to position [134, 0]
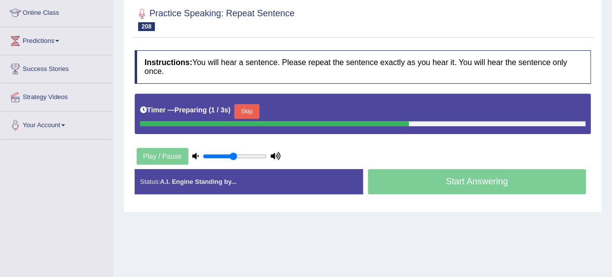
click at [250, 104] on button "Skip" at bounding box center [246, 111] width 25 height 15
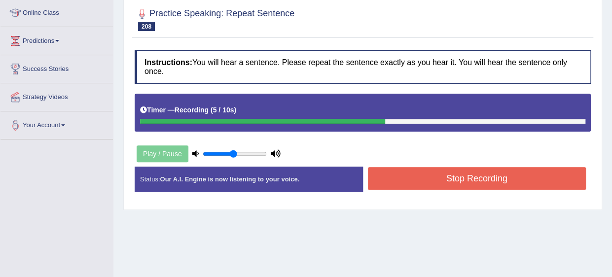
click at [433, 168] on button "Stop Recording" at bounding box center [477, 178] width 219 height 23
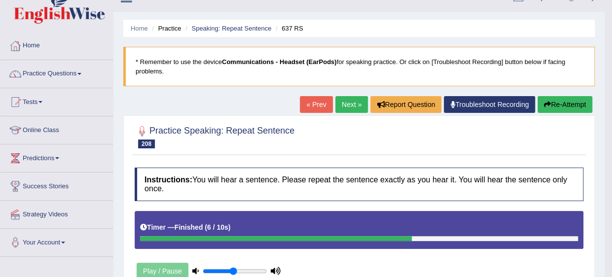
scroll to position [14, 0]
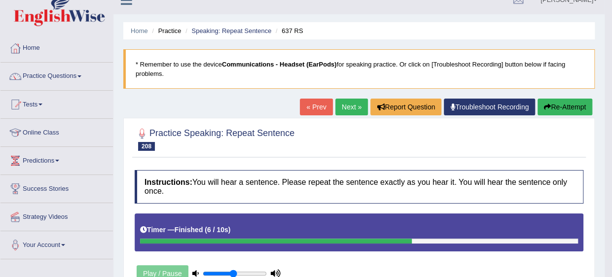
click at [342, 103] on link "Next »" at bounding box center [351, 107] width 33 height 17
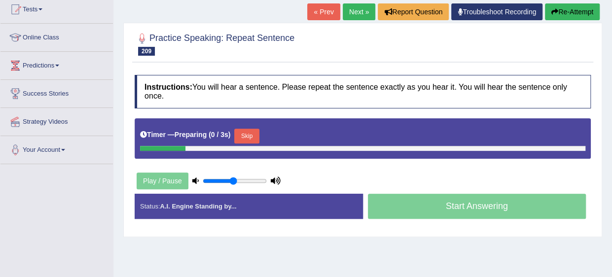
scroll to position [121, 0]
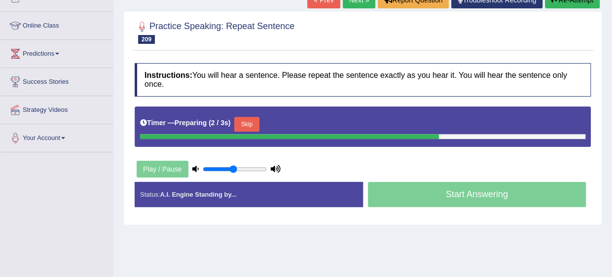
click at [244, 117] on button "Skip" at bounding box center [246, 124] width 25 height 15
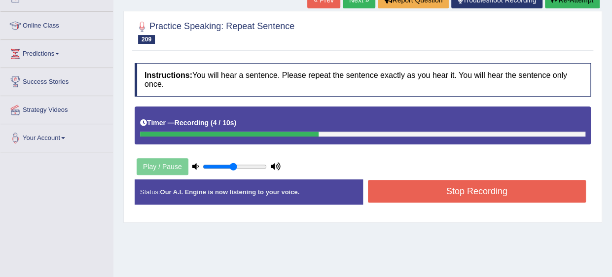
click at [410, 184] on button "Stop Recording" at bounding box center [477, 191] width 219 height 23
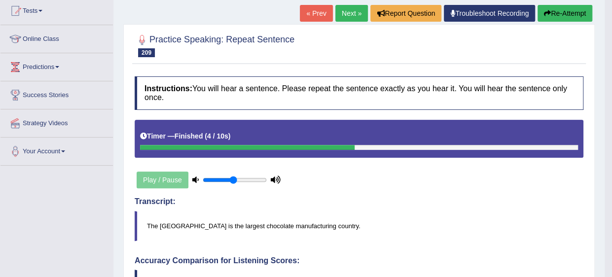
scroll to position [107, 0]
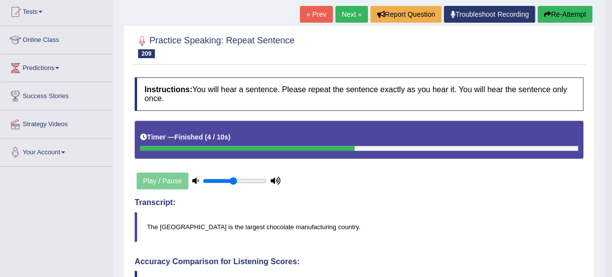
click at [355, 13] on link "Next »" at bounding box center [351, 14] width 33 height 17
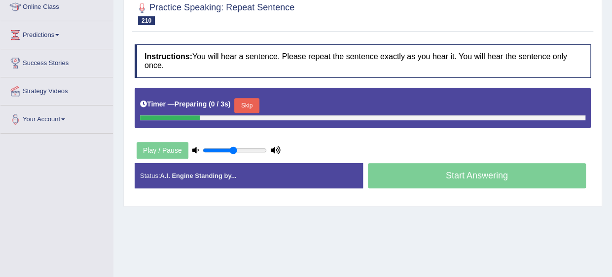
scroll to position [143, 0]
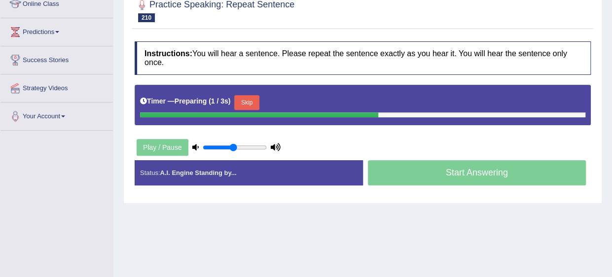
click at [251, 95] on button "Skip" at bounding box center [246, 102] width 25 height 15
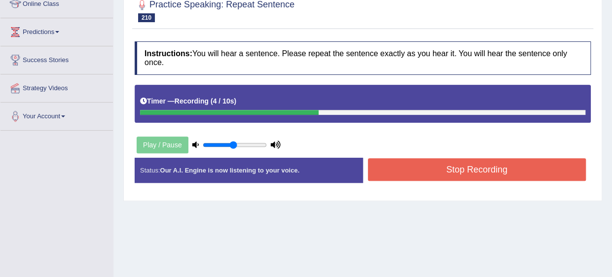
click at [424, 162] on button "Stop Recording" at bounding box center [477, 169] width 219 height 23
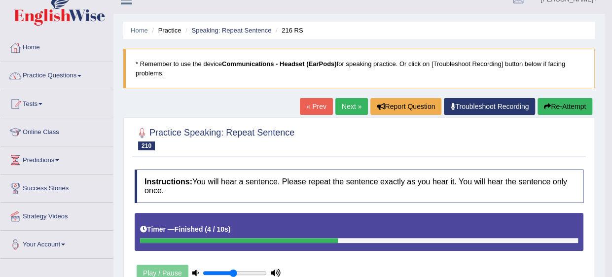
scroll to position [13, 0]
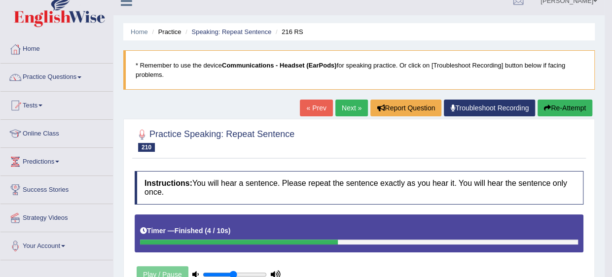
click at [353, 103] on link "Next »" at bounding box center [351, 108] width 33 height 17
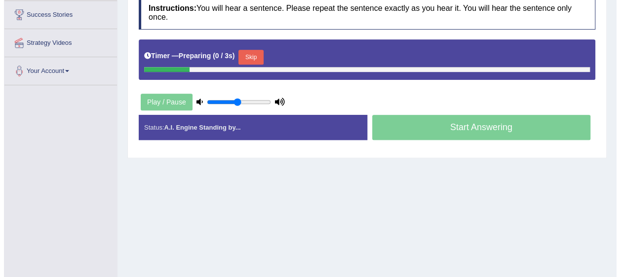
scroll to position [189, 0]
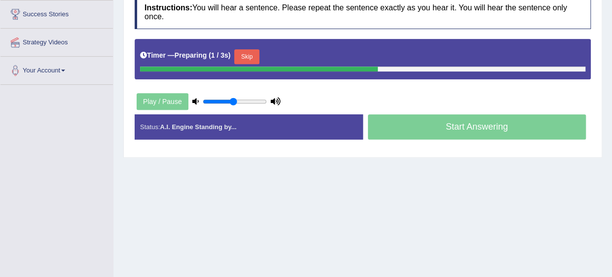
click at [243, 49] on button "Skip" at bounding box center [246, 56] width 25 height 15
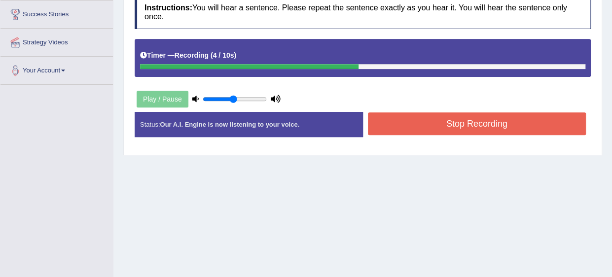
click at [415, 118] on button "Stop Recording" at bounding box center [477, 123] width 219 height 23
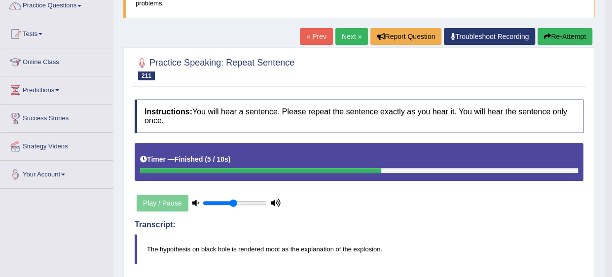
scroll to position [0, 0]
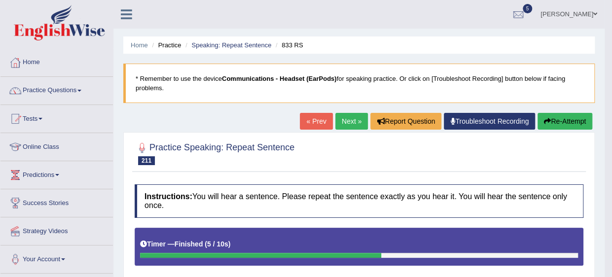
click at [346, 120] on link "Next »" at bounding box center [351, 121] width 33 height 17
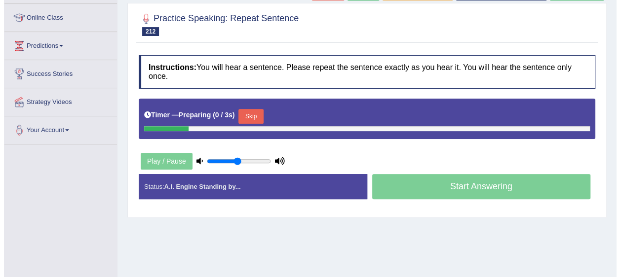
scroll to position [154, 0]
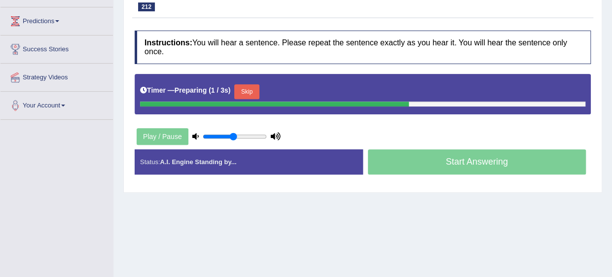
click at [244, 84] on button "Skip" at bounding box center [246, 91] width 25 height 15
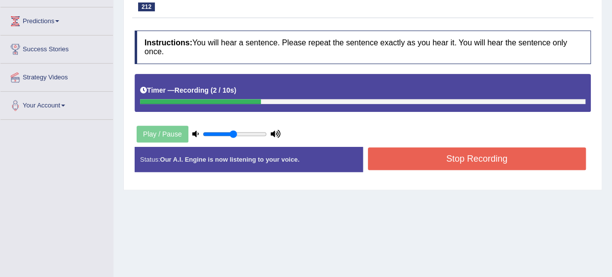
click at [449, 149] on button "Stop Recording" at bounding box center [477, 158] width 219 height 23
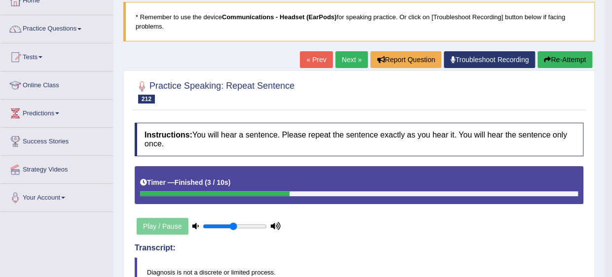
scroll to position [61, 0]
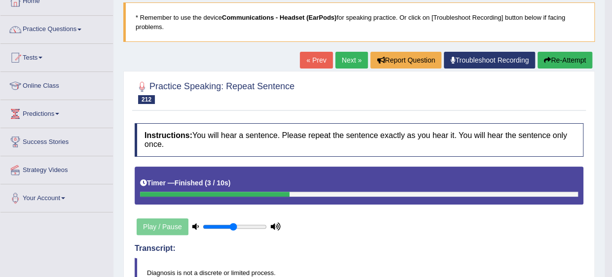
click at [352, 60] on link "Next »" at bounding box center [351, 60] width 33 height 17
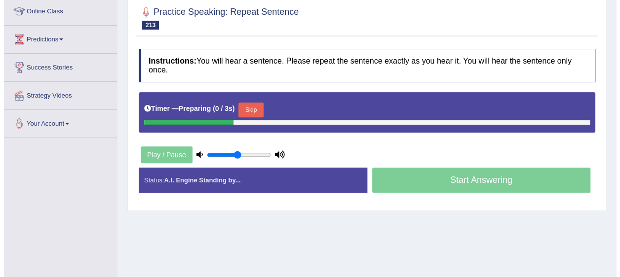
scroll to position [136, 0]
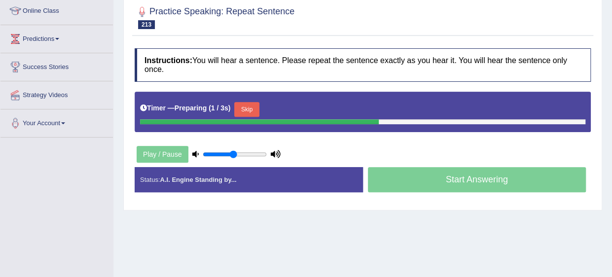
click at [248, 102] on button "Skip" at bounding box center [246, 109] width 25 height 15
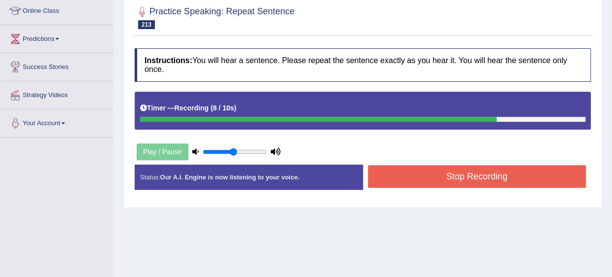
click at [427, 165] on button "Stop Recording" at bounding box center [477, 176] width 219 height 23
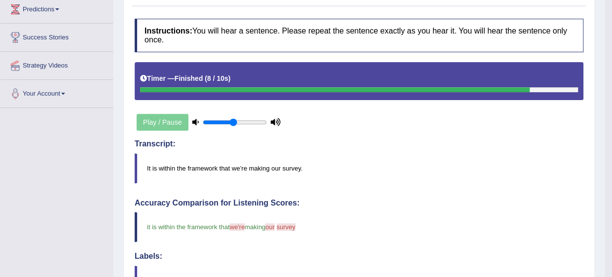
scroll to position [0, 0]
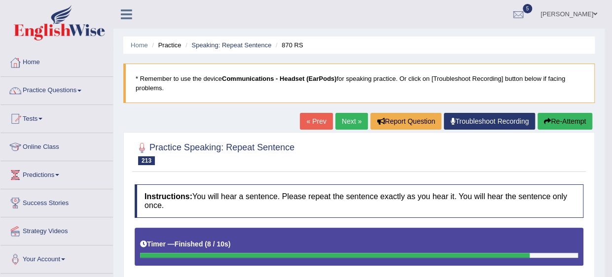
drag, startPoint x: 351, startPoint y: 110, endPoint x: 351, endPoint y: 118, distance: 7.9
click at [351, 118] on link "Next »" at bounding box center [351, 121] width 33 height 17
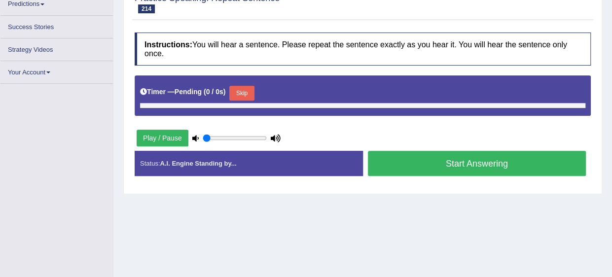
scroll to position [171, 0]
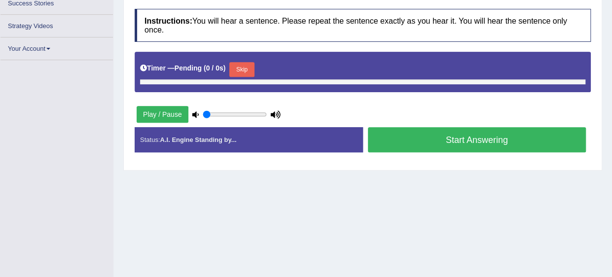
type input "0.5"
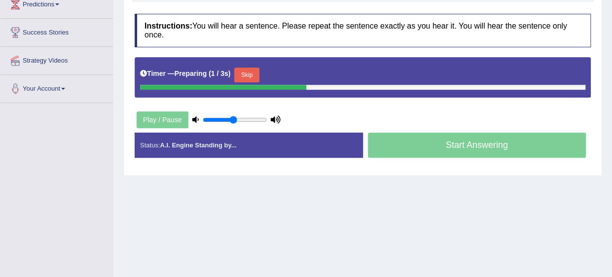
click at [244, 68] on button "Skip" at bounding box center [246, 75] width 25 height 15
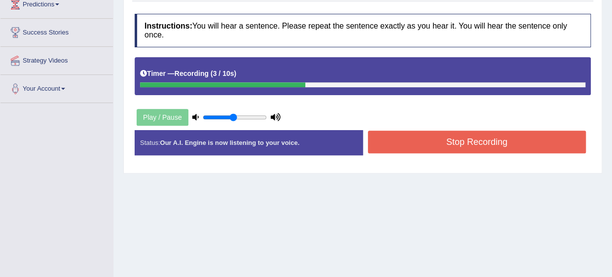
click at [399, 133] on button "Stop Recording" at bounding box center [477, 142] width 219 height 23
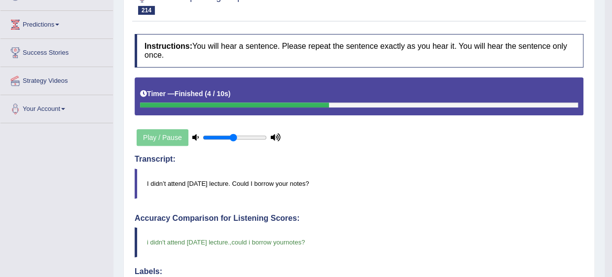
scroll to position [0, 0]
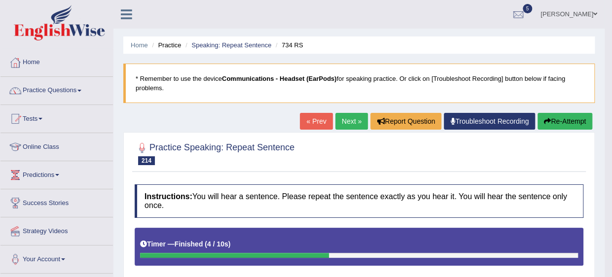
click at [352, 119] on link "Next »" at bounding box center [351, 121] width 33 height 17
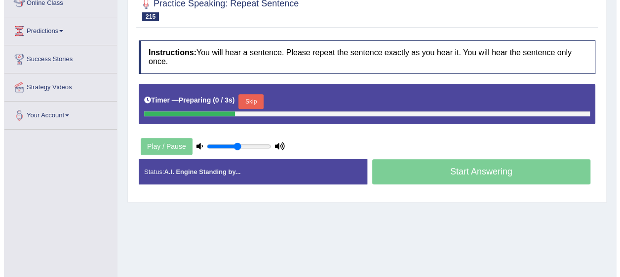
scroll to position [148, 0]
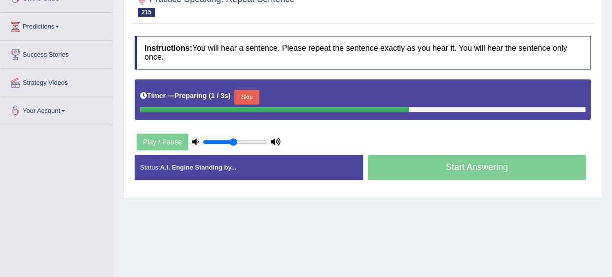
click at [246, 90] on button "Skip" at bounding box center [246, 97] width 25 height 15
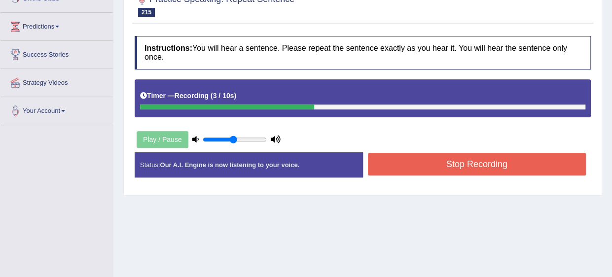
click at [389, 152] on div "Start Answering" at bounding box center [477, 152] width 228 height 0
click at [388, 153] on button "Stop Recording" at bounding box center [477, 164] width 219 height 23
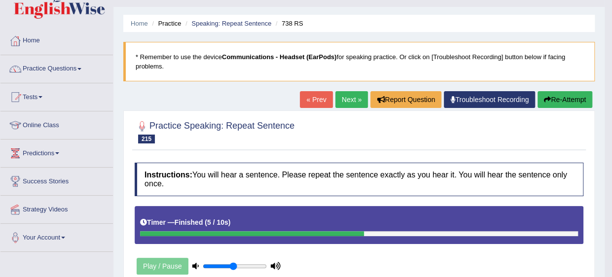
scroll to position [0, 0]
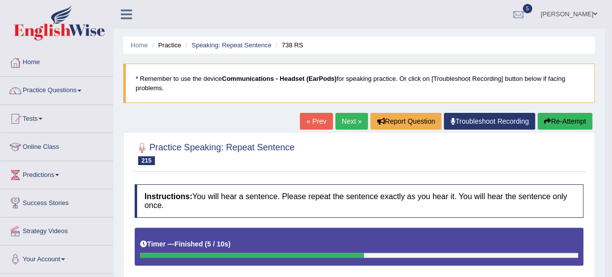
click at [338, 118] on link "Next »" at bounding box center [351, 121] width 33 height 17
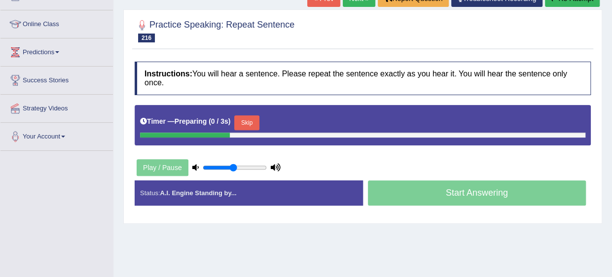
scroll to position [123, 0]
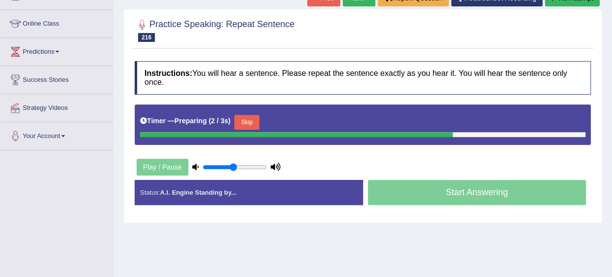
click at [249, 115] on button "Skip" at bounding box center [246, 122] width 25 height 15
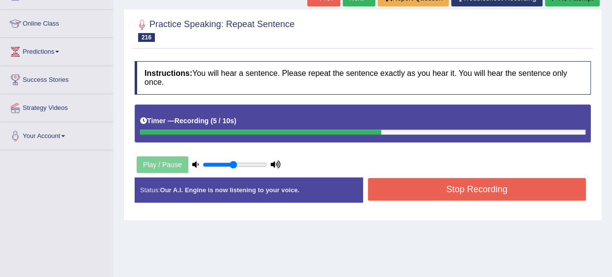
click at [380, 178] on button "Stop Recording" at bounding box center [477, 189] width 219 height 23
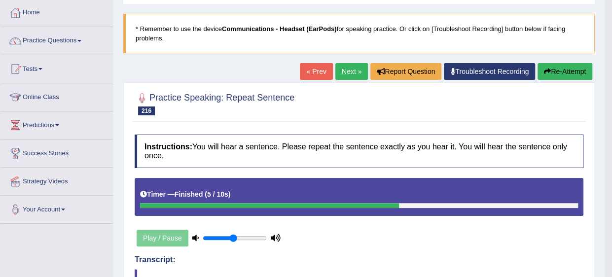
scroll to position [4, 0]
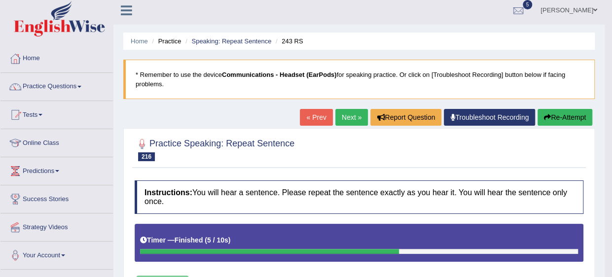
click at [346, 116] on link "Next »" at bounding box center [351, 117] width 33 height 17
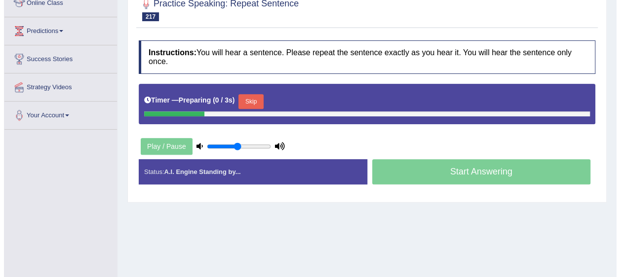
scroll to position [145, 0]
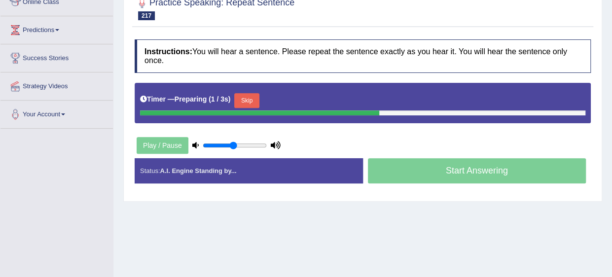
click at [244, 93] on button "Skip" at bounding box center [246, 100] width 25 height 15
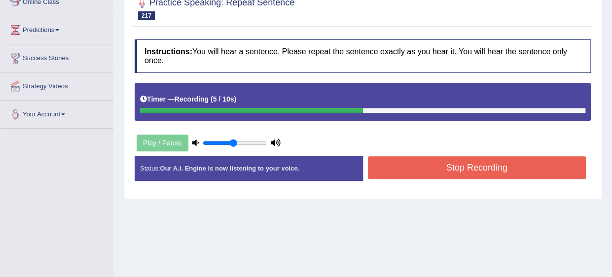
click at [426, 156] on button "Stop Recording" at bounding box center [477, 167] width 219 height 23
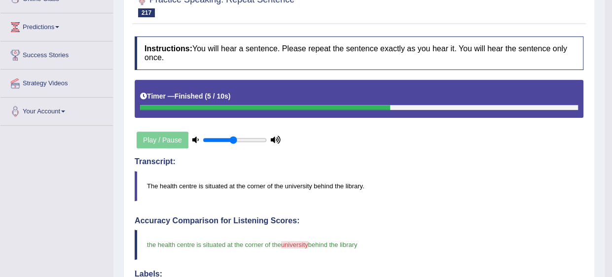
scroll to position [0, 0]
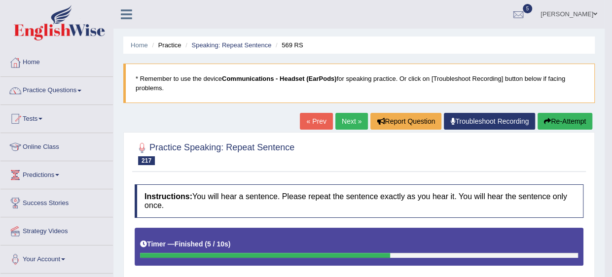
click at [347, 123] on link "Next »" at bounding box center [351, 121] width 33 height 17
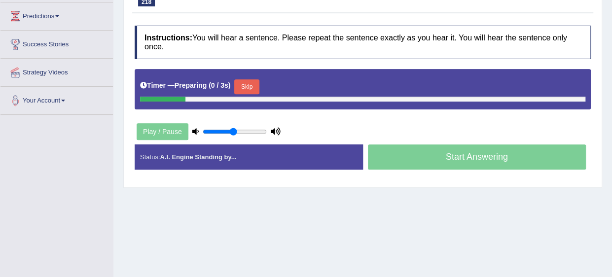
scroll to position [162, 0]
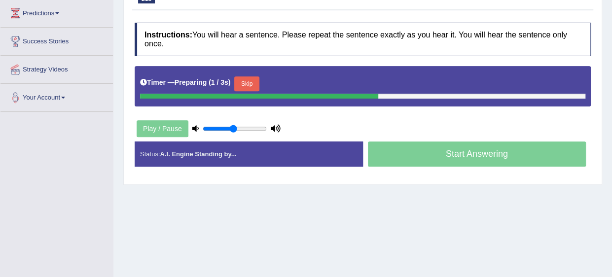
click at [242, 76] on button "Skip" at bounding box center [246, 83] width 25 height 15
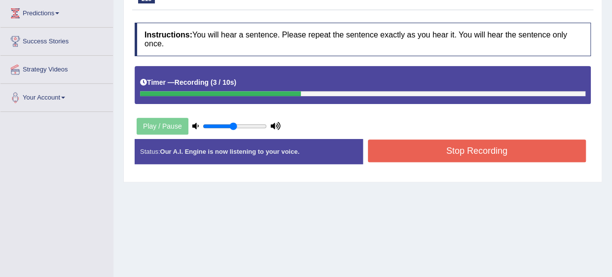
click at [401, 146] on button "Stop Recording" at bounding box center [477, 151] width 219 height 23
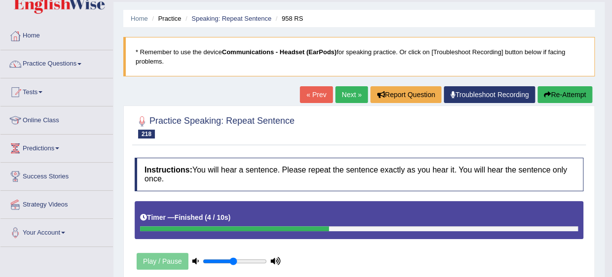
scroll to position [0, 0]
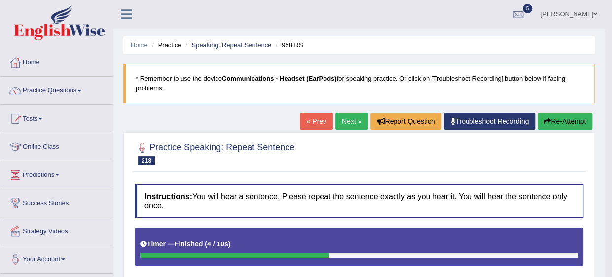
click at [347, 123] on link "Next »" at bounding box center [351, 121] width 33 height 17
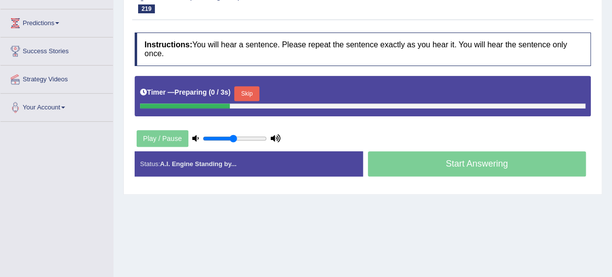
scroll to position [154, 0]
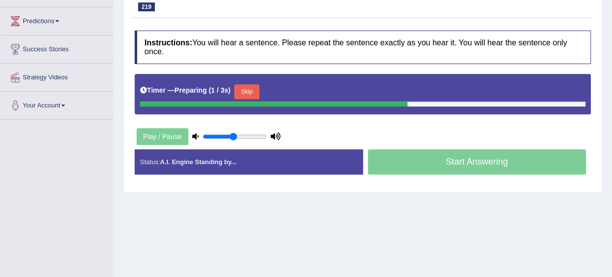
click at [253, 84] on button "Skip" at bounding box center [246, 91] width 25 height 15
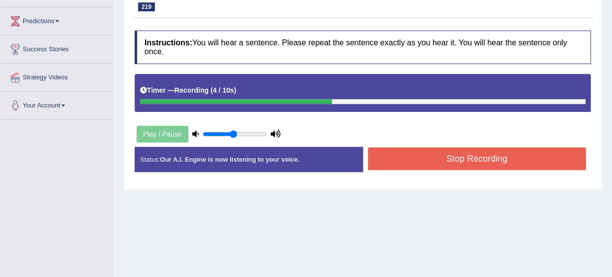
click at [413, 151] on button "Stop Recording" at bounding box center [477, 158] width 219 height 23
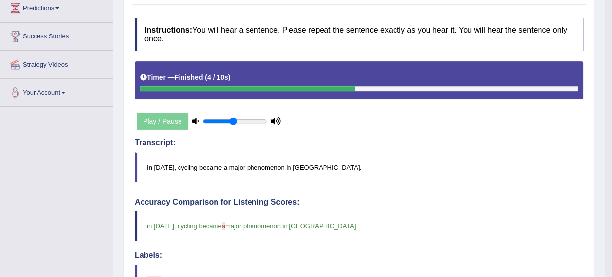
scroll to position [0, 0]
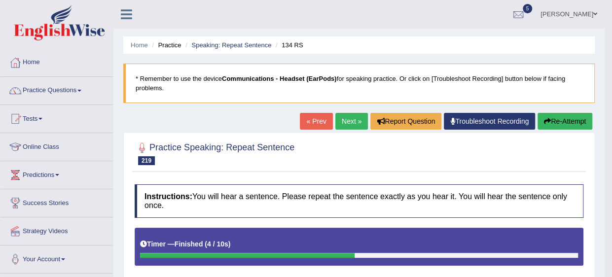
click at [343, 122] on link "Next »" at bounding box center [351, 121] width 33 height 17
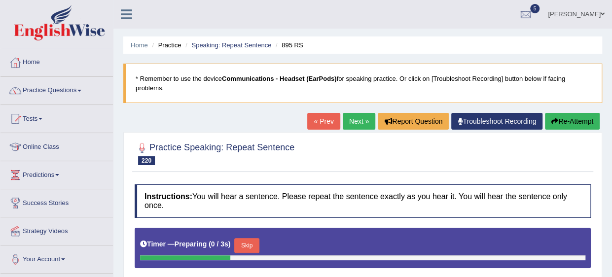
scroll to position [86, 0]
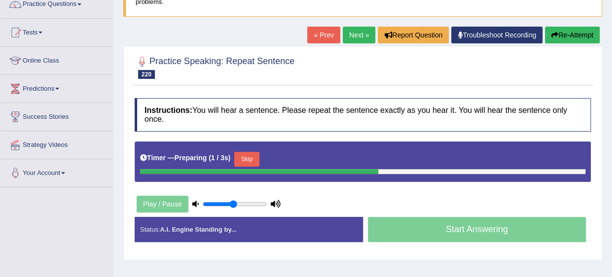
click at [253, 152] on button "Skip" at bounding box center [246, 159] width 25 height 15
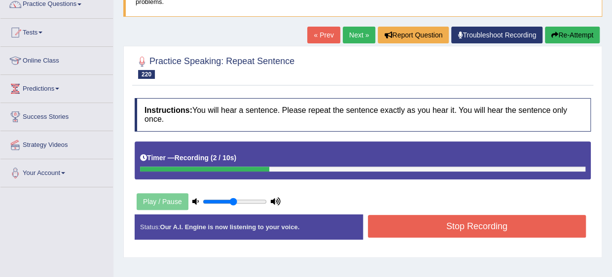
click at [393, 218] on button "Stop Recording" at bounding box center [477, 226] width 219 height 23
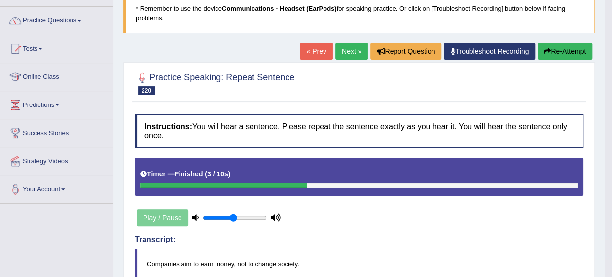
scroll to position [68, 0]
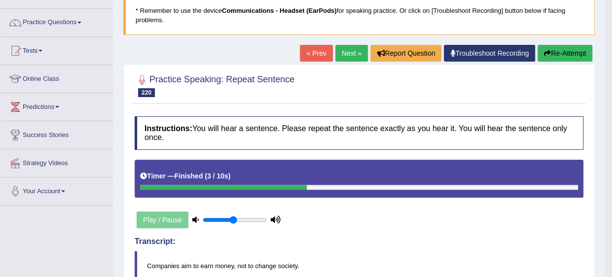
click at [356, 55] on link "Next »" at bounding box center [351, 53] width 33 height 17
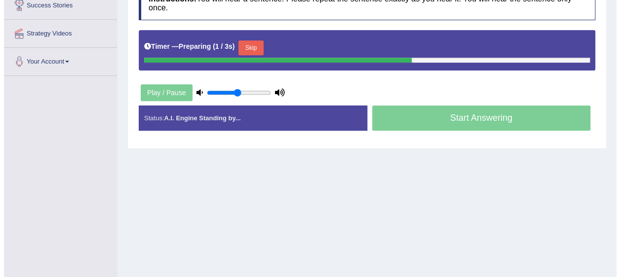
scroll to position [197, 0]
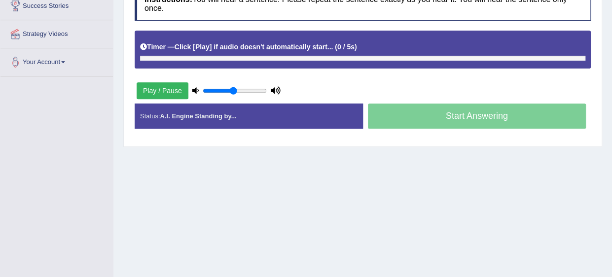
click at [244, 38] on div "Timer — Click [Play] if audio doesn't automatically start... ( 0 / 5s ) Skip" at bounding box center [362, 46] width 445 height 17
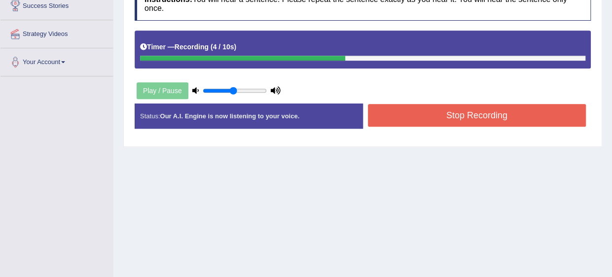
click at [404, 108] on button "Stop Recording" at bounding box center [477, 115] width 219 height 23
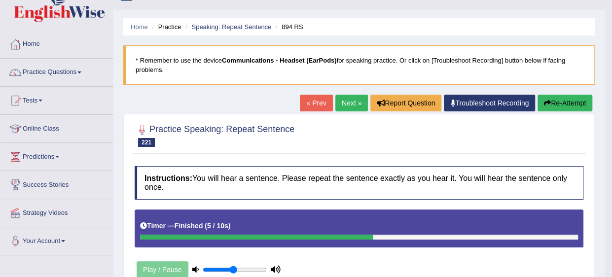
scroll to position [0, 0]
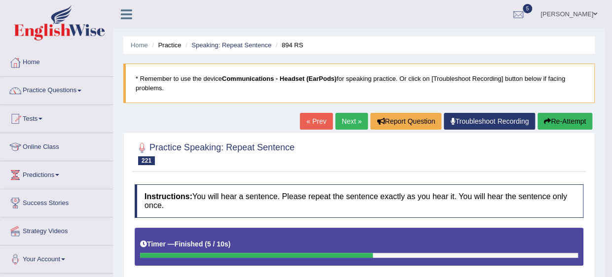
click at [355, 126] on link "Next »" at bounding box center [351, 121] width 33 height 17
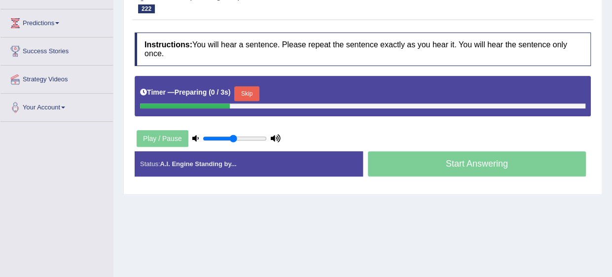
scroll to position [152, 0]
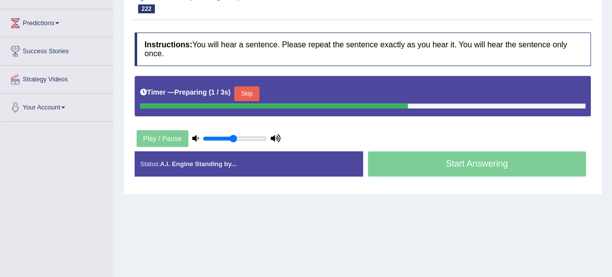
click at [249, 86] on button "Skip" at bounding box center [246, 93] width 25 height 15
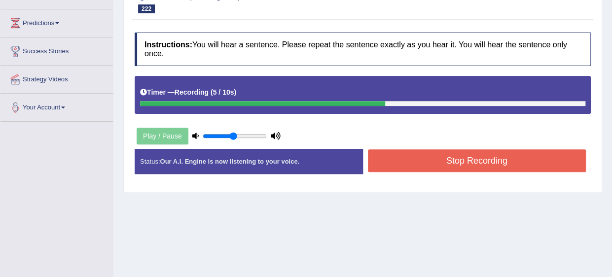
click at [391, 156] on button "Stop Recording" at bounding box center [477, 160] width 219 height 23
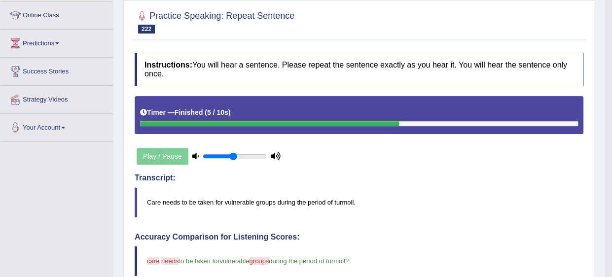
scroll to position [46, 0]
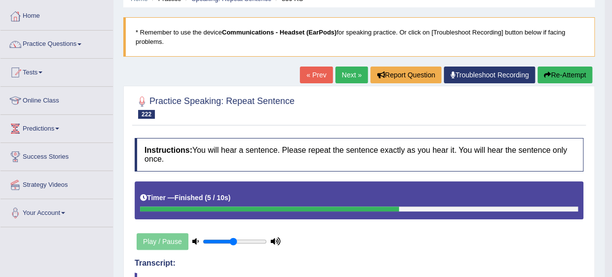
click at [349, 78] on link "Next »" at bounding box center [351, 75] width 33 height 17
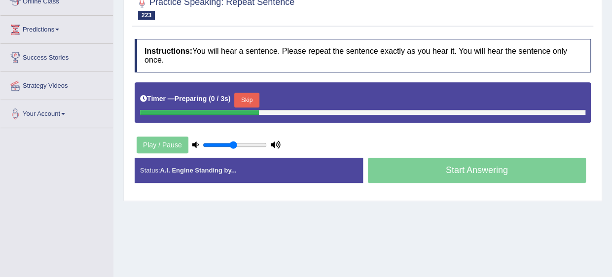
scroll to position [146, 0]
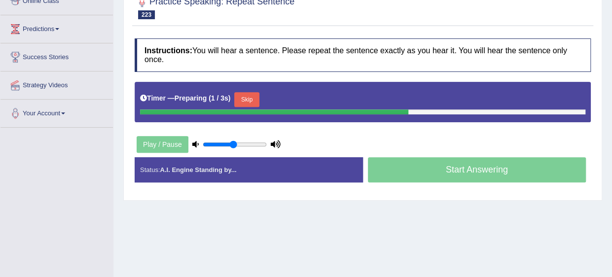
click at [249, 92] on button "Skip" at bounding box center [246, 99] width 25 height 15
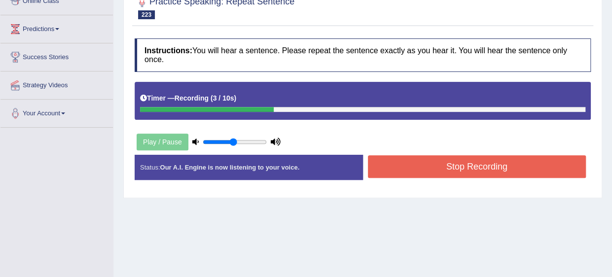
click at [379, 155] on button "Stop Recording" at bounding box center [477, 166] width 219 height 23
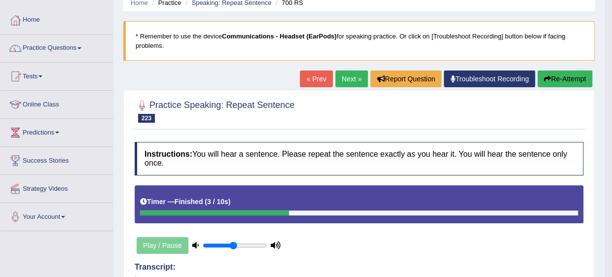
scroll to position [39, 0]
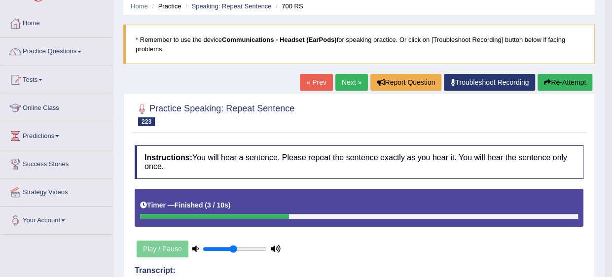
click at [348, 78] on link "Next »" at bounding box center [351, 82] width 33 height 17
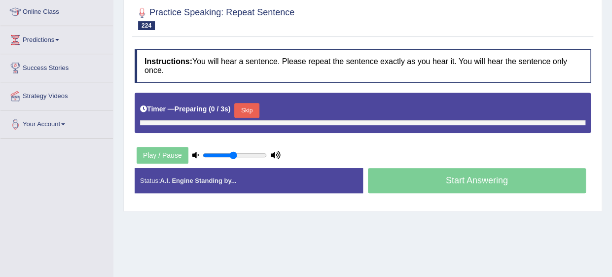
scroll to position [156, 0]
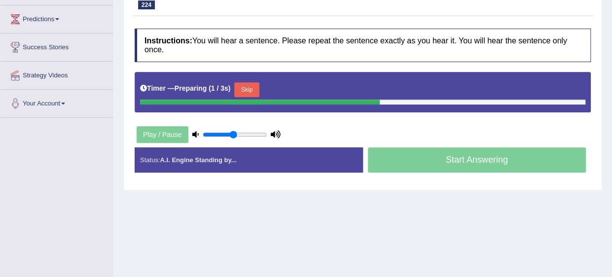
click at [249, 82] on button "Skip" at bounding box center [246, 89] width 25 height 15
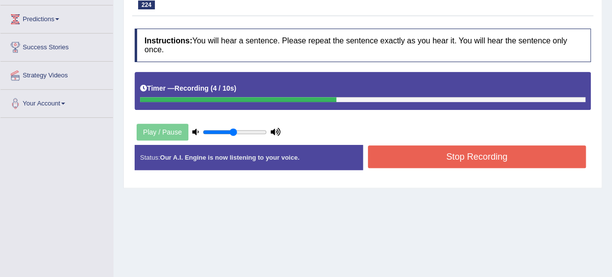
click at [387, 151] on button "Stop Recording" at bounding box center [477, 157] width 219 height 23
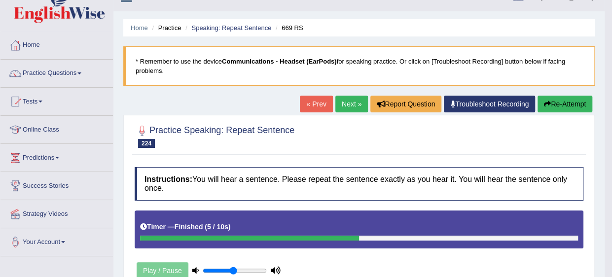
scroll to position [17, 0]
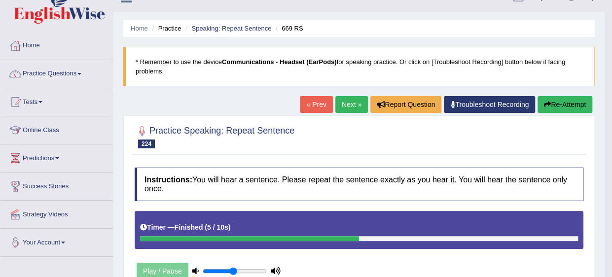
click at [344, 107] on link "Next »" at bounding box center [351, 104] width 33 height 17
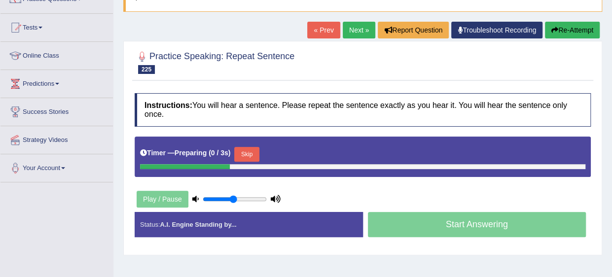
scroll to position [93, 0]
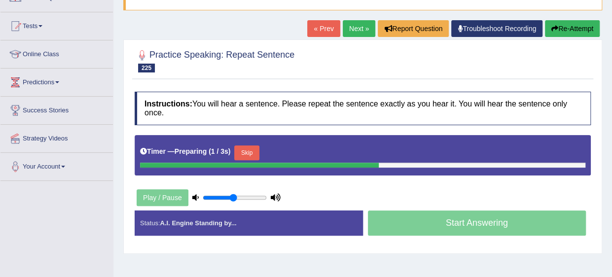
click at [246, 146] on button "Skip" at bounding box center [246, 153] width 25 height 15
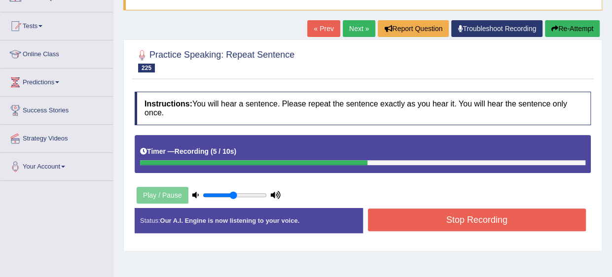
click at [409, 220] on button "Stop Recording" at bounding box center [477, 220] width 219 height 23
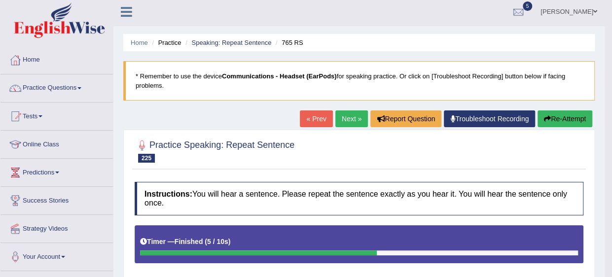
scroll to position [0, 0]
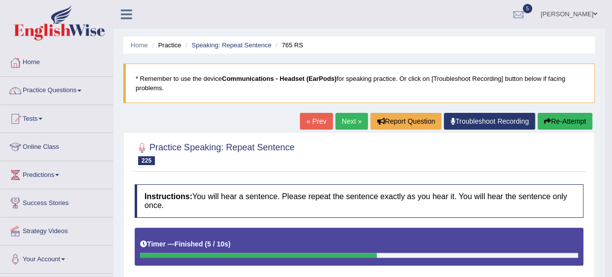
click at [346, 127] on link "Next »" at bounding box center [351, 121] width 33 height 17
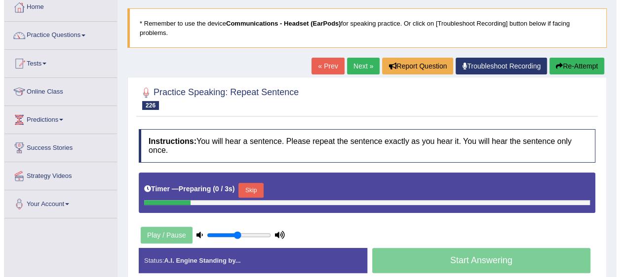
scroll to position [56, 0]
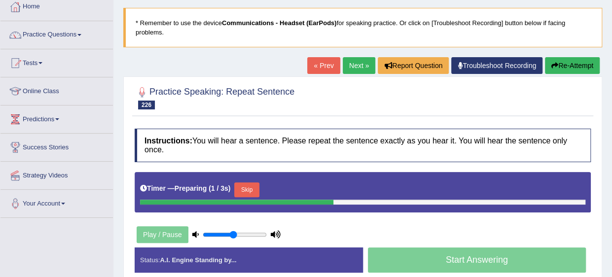
click at [246, 183] on button "Skip" at bounding box center [246, 190] width 25 height 15
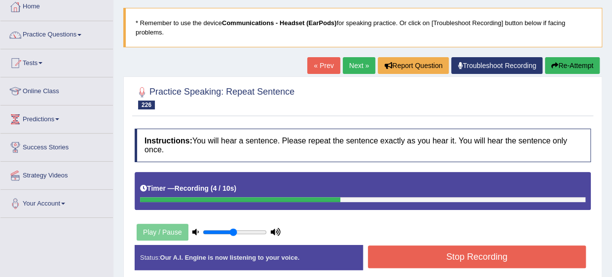
click at [402, 249] on button "Stop Recording" at bounding box center [477, 257] width 219 height 23
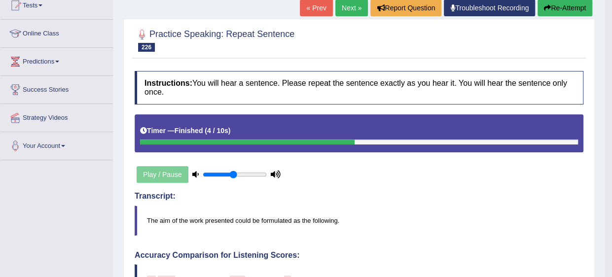
scroll to position [0, 0]
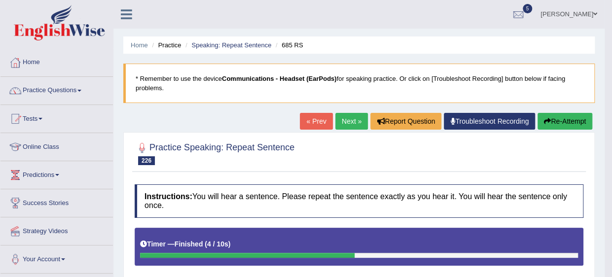
click at [357, 118] on link "Next »" at bounding box center [351, 121] width 33 height 17
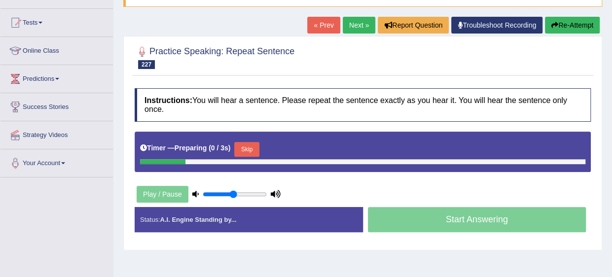
scroll to position [97, 0]
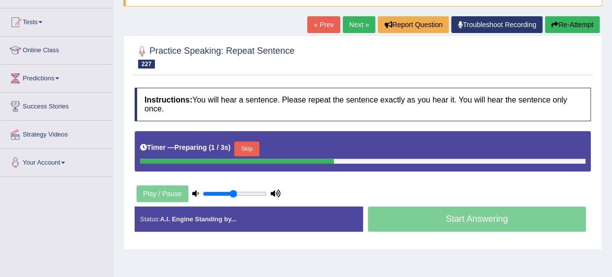
click at [246, 142] on button "Skip" at bounding box center [246, 149] width 25 height 15
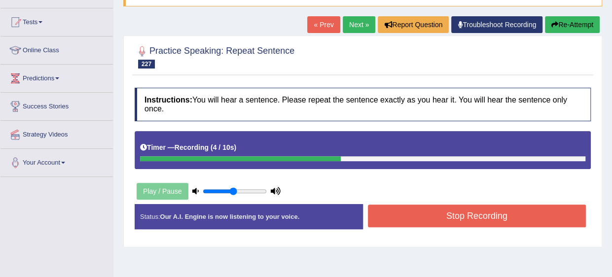
click at [398, 206] on button "Stop Recording" at bounding box center [477, 216] width 219 height 23
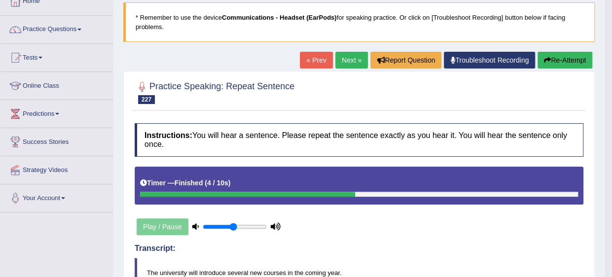
scroll to position [61, 0]
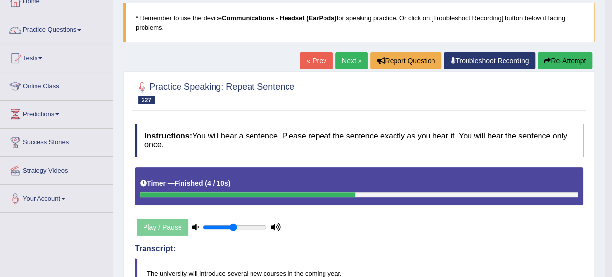
click at [345, 61] on link "Next »" at bounding box center [351, 60] width 33 height 17
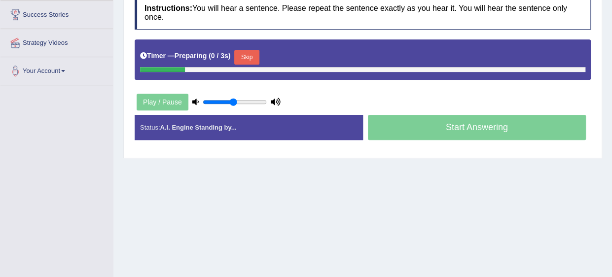
scroll to position [189, 0]
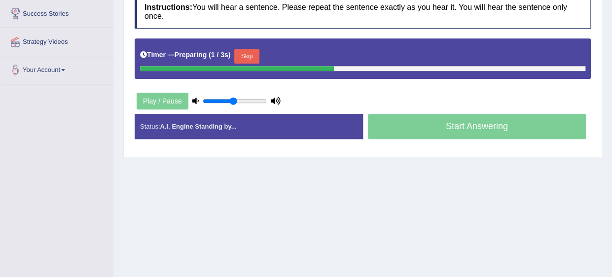
click at [248, 49] on button "Skip" at bounding box center [246, 56] width 25 height 15
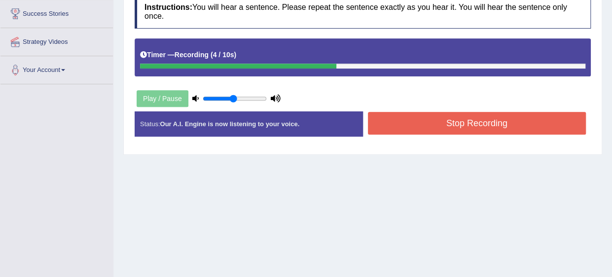
click at [421, 123] on button "Stop Recording" at bounding box center [477, 123] width 219 height 23
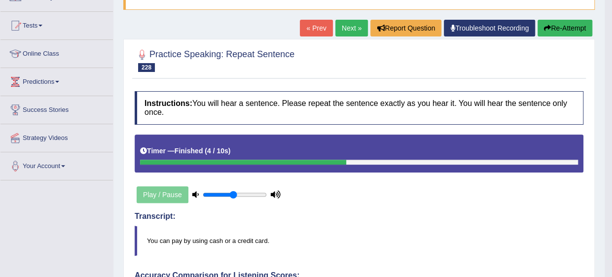
scroll to position [0, 0]
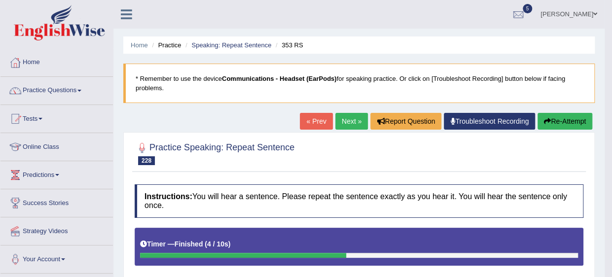
click at [355, 120] on link "Next »" at bounding box center [351, 121] width 33 height 17
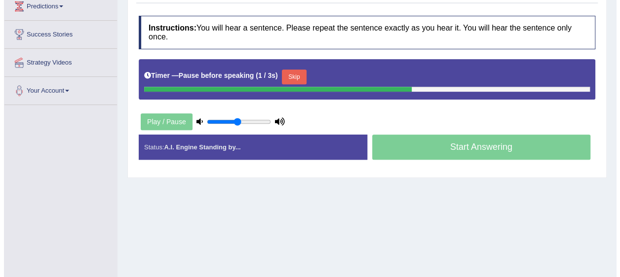
scroll to position [170, 0]
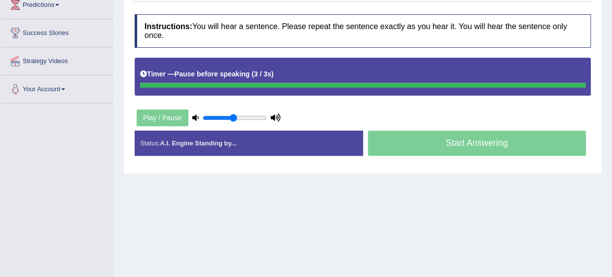
click at [291, 66] on div "Timer — Pause before speaking ( 3 / 3s )" at bounding box center [362, 74] width 445 height 17
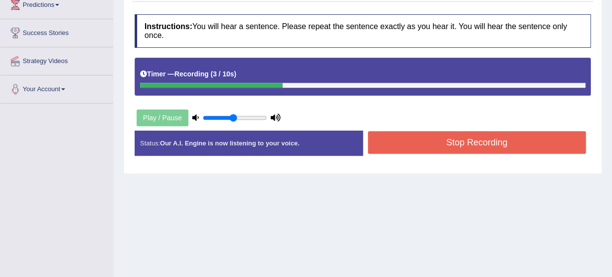
click at [403, 131] on button "Stop Recording" at bounding box center [477, 142] width 219 height 23
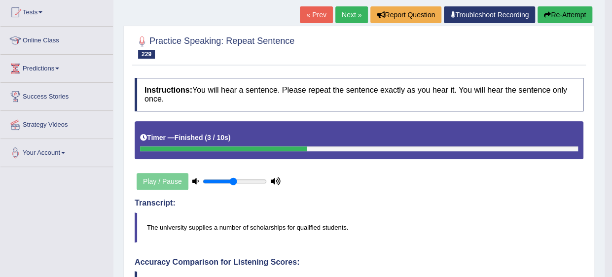
scroll to position [0, 0]
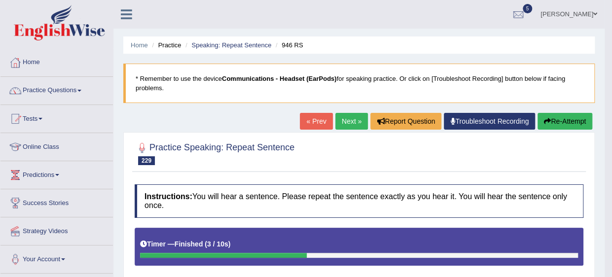
click at [349, 113] on link "Next »" at bounding box center [351, 121] width 33 height 17
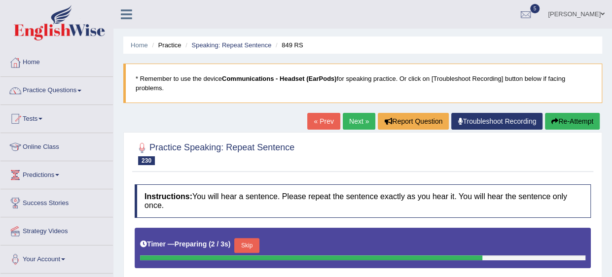
click at [241, 238] on button "Skip" at bounding box center [246, 245] width 25 height 15
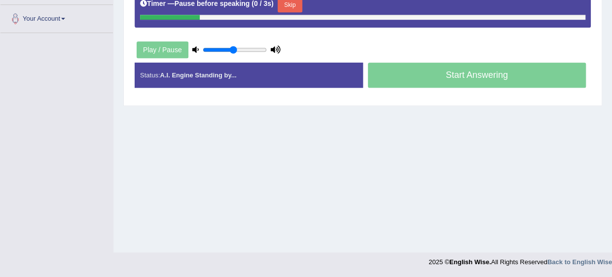
scroll to position [181, 0]
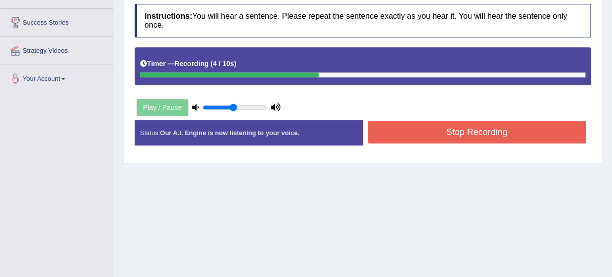
click at [445, 121] on button "Stop Recording" at bounding box center [477, 132] width 219 height 23
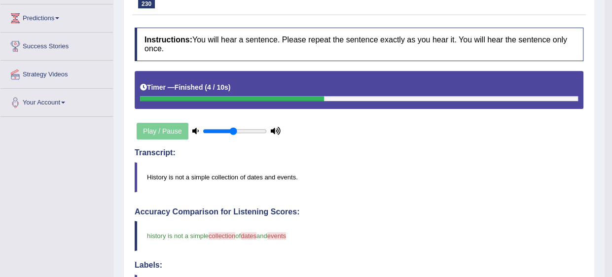
scroll to position [0, 0]
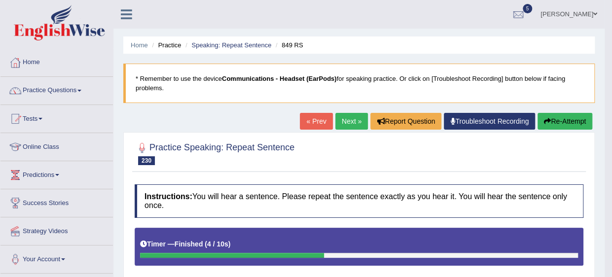
click at [347, 116] on link "Next »" at bounding box center [351, 121] width 33 height 17
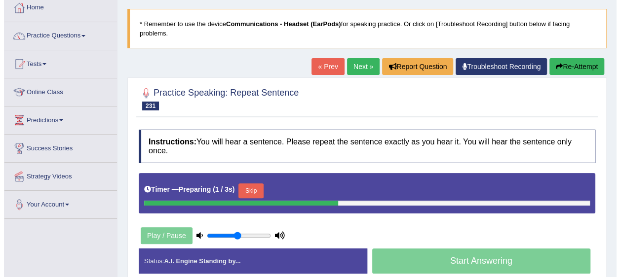
scroll to position [55, 0]
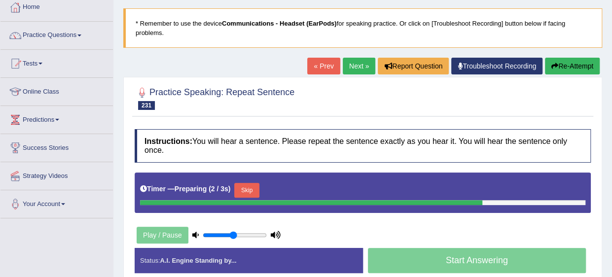
click at [240, 184] on button "Skip" at bounding box center [246, 190] width 25 height 15
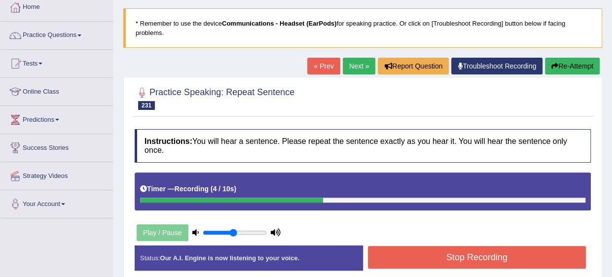
click at [370, 248] on button "Stop Recording" at bounding box center [477, 257] width 219 height 23
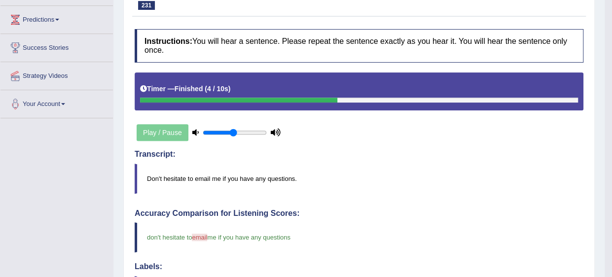
scroll to position [0, 0]
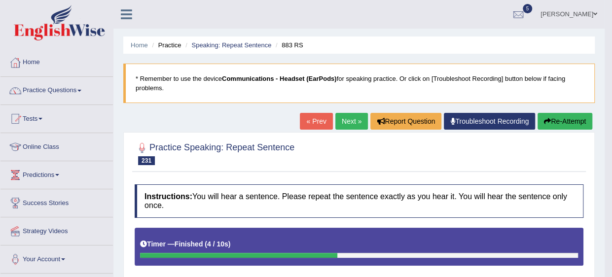
click at [349, 117] on link "Next »" at bounding box center [351, 121] width 33 height 17
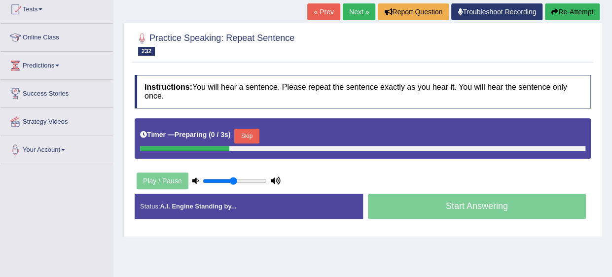
scroll to position [110, 0]
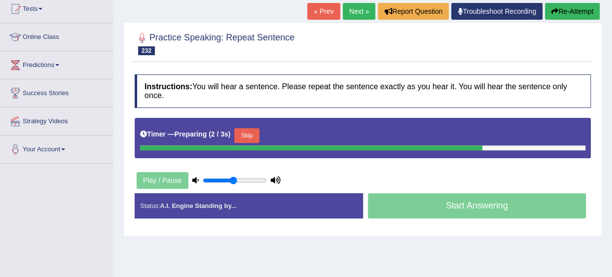
click at [243, 128] on button "Skip" at bounding box center [246, 135] width 25 height 15
click at [284, 128] on button "Skip" at bounding box center [290, 135] width 25 height 15
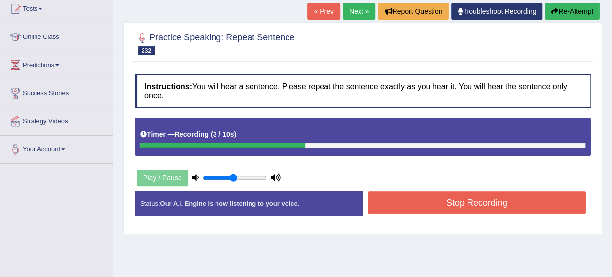
click at [408, 191] on button "Stop Recording" at bounding box center [477, 202] width 219 height 23
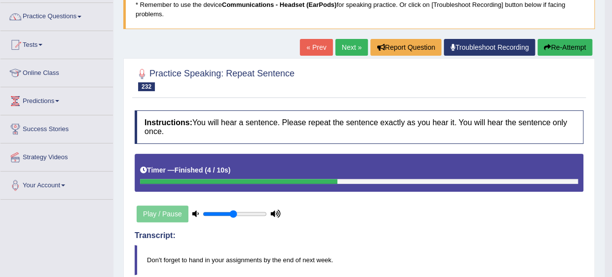
scroll to position [0, 0]
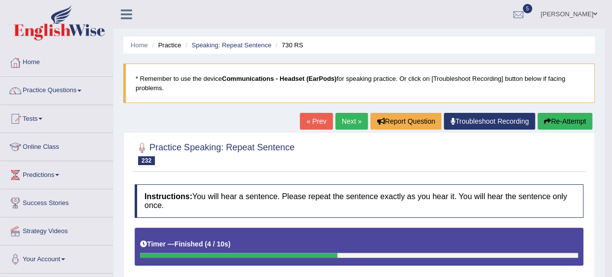
click at [348, 120] on link "Next »" at bounding box center [351, 121] width 33 height 17
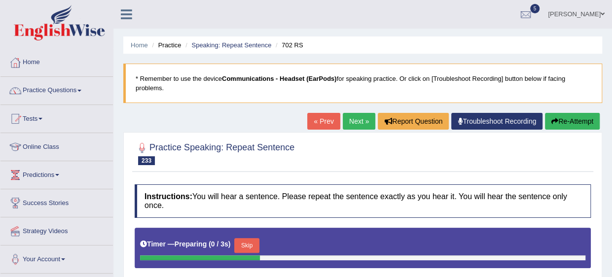
scroll to position [95, 0]
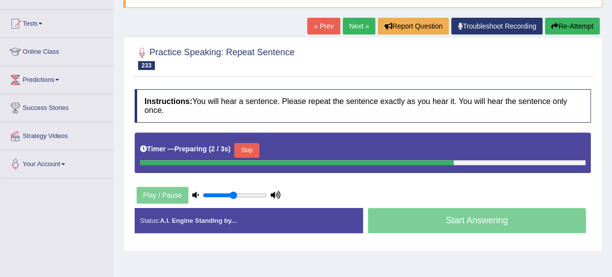
click at [240, 144] on button "Skip" at bounding box center [246, 150] width 25 height 15
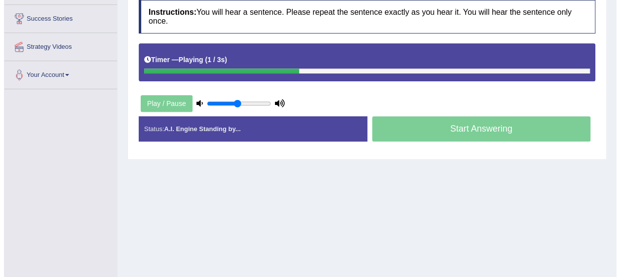
scroll to position [185, 0]
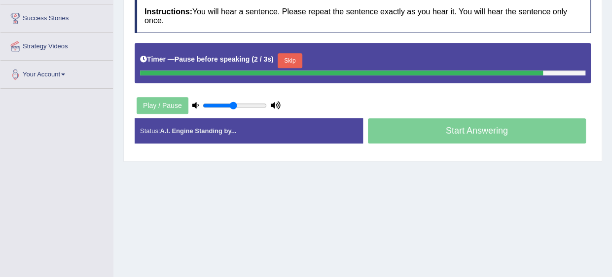
click at [282, 53] on button "Skip" at bounding box center [290, 60] width 25 height 15
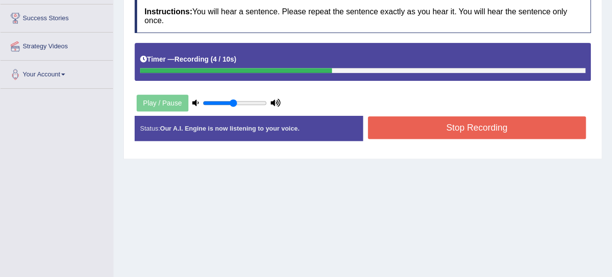
click at [402, 123] on button "Stop Recording" at bounding box center [477, 127] width 219 height 23
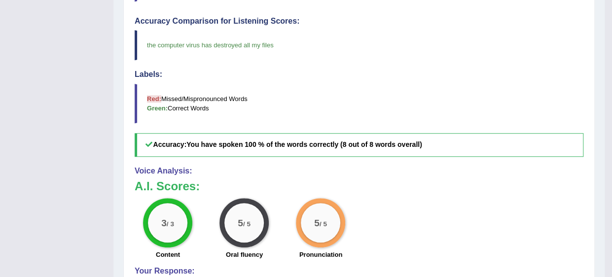
scroll to position [0, 0]
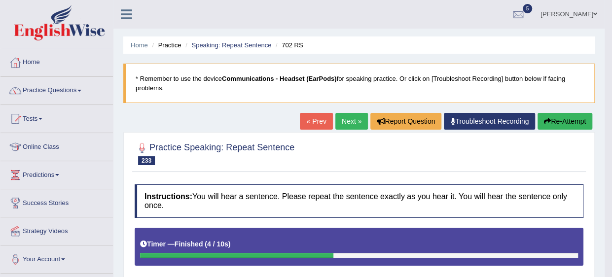
click at [357, 122] on link "Next »" at bounding box center [351, 121] width 33 height 17
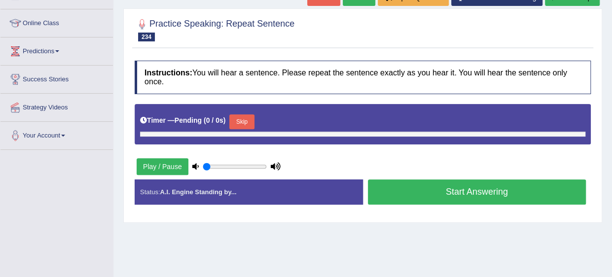
scroll to position [148, 0]
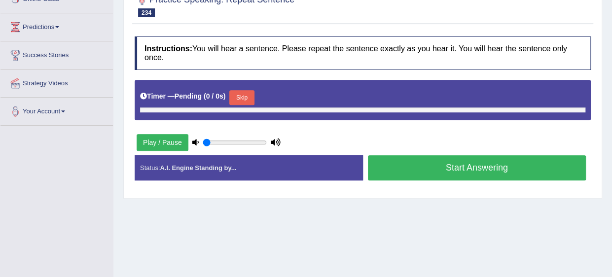
type input "0.5"
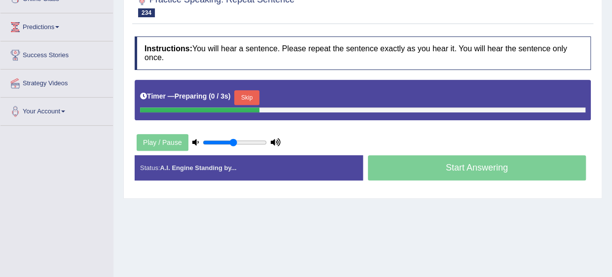
click at [242, 90] on button "Skip" at bounding box center [246, 97] width 25 height 15
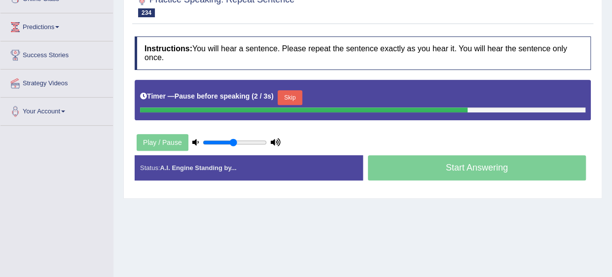
click at [278, 90] on button "Skip" at bounding box center [290, 97] width 25 height 15
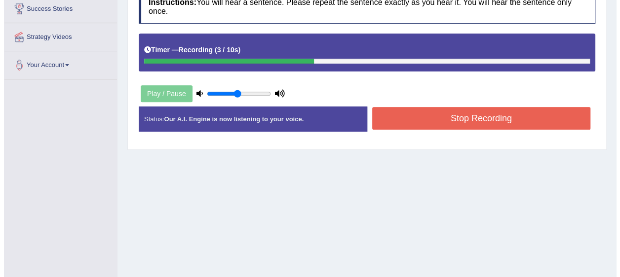
scroll to position [195, 0]
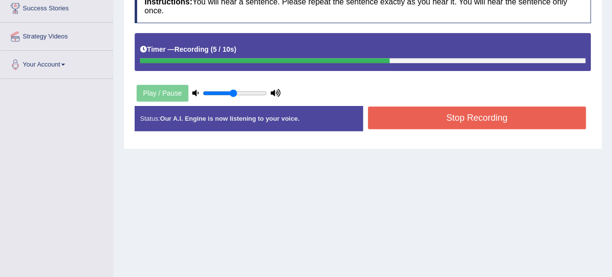
click at [417, 108] on button "Stop Recording" at bounding box center [477, 118] width 219 height 23
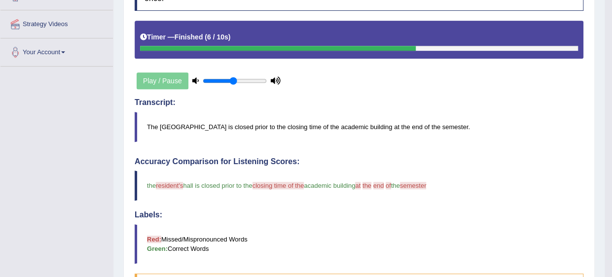
scroll to position [0, 0]
